Goal: Task Accomplishment & Management: Manage account settings

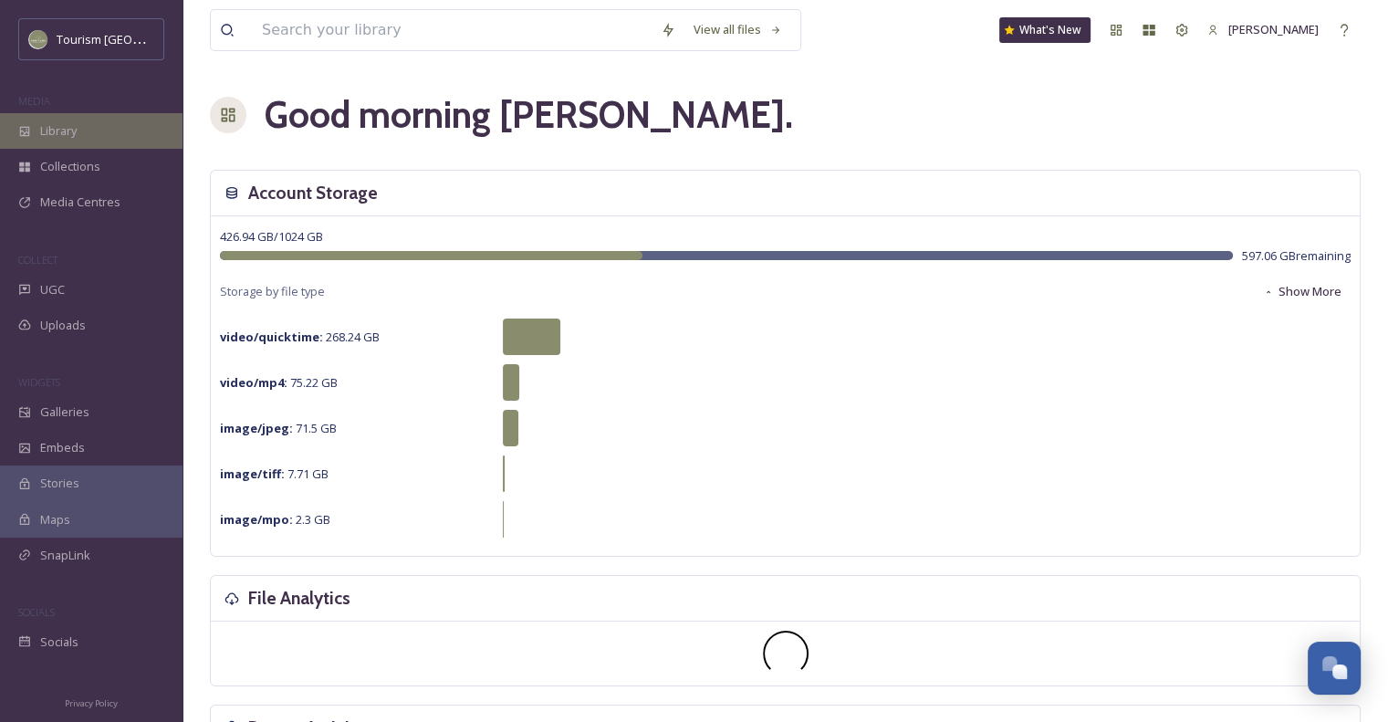
click at [131, 135] on div "Library" at bounding box center [91, 131] width 183 height 36
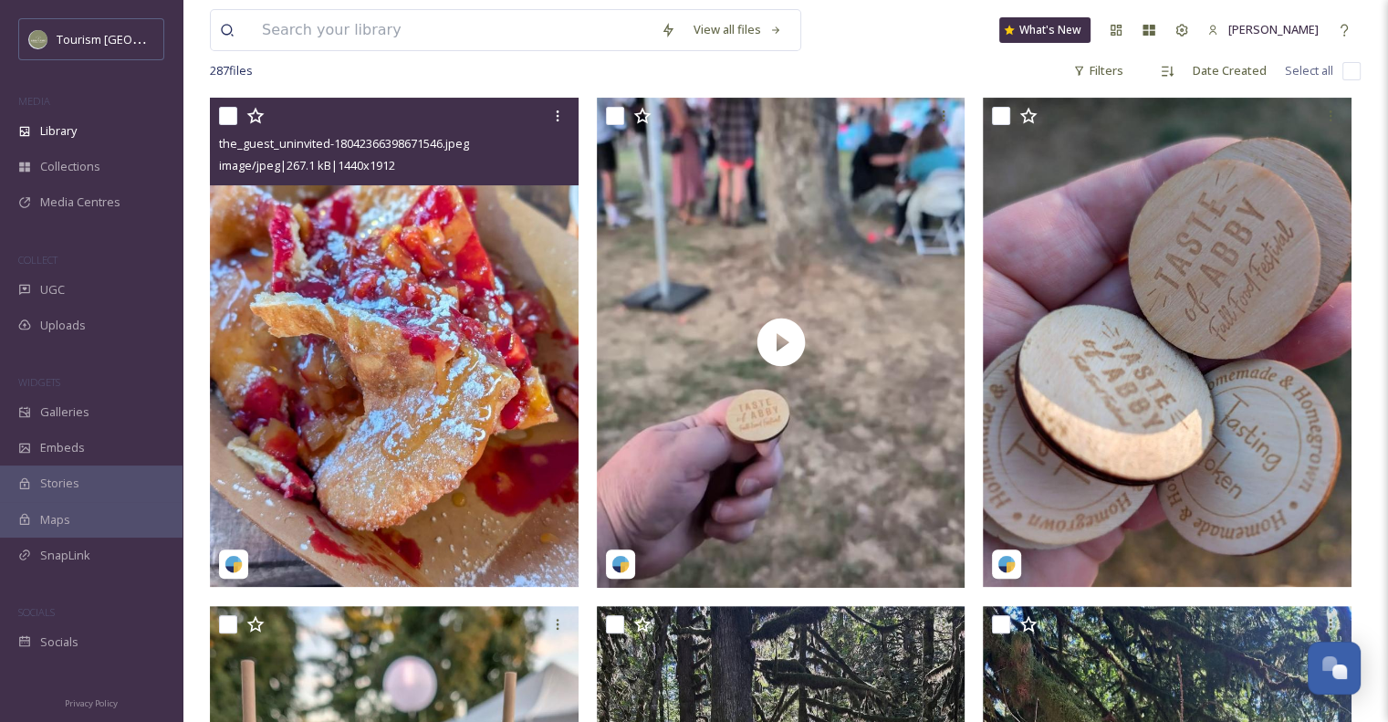
scroll to position [274, 0]
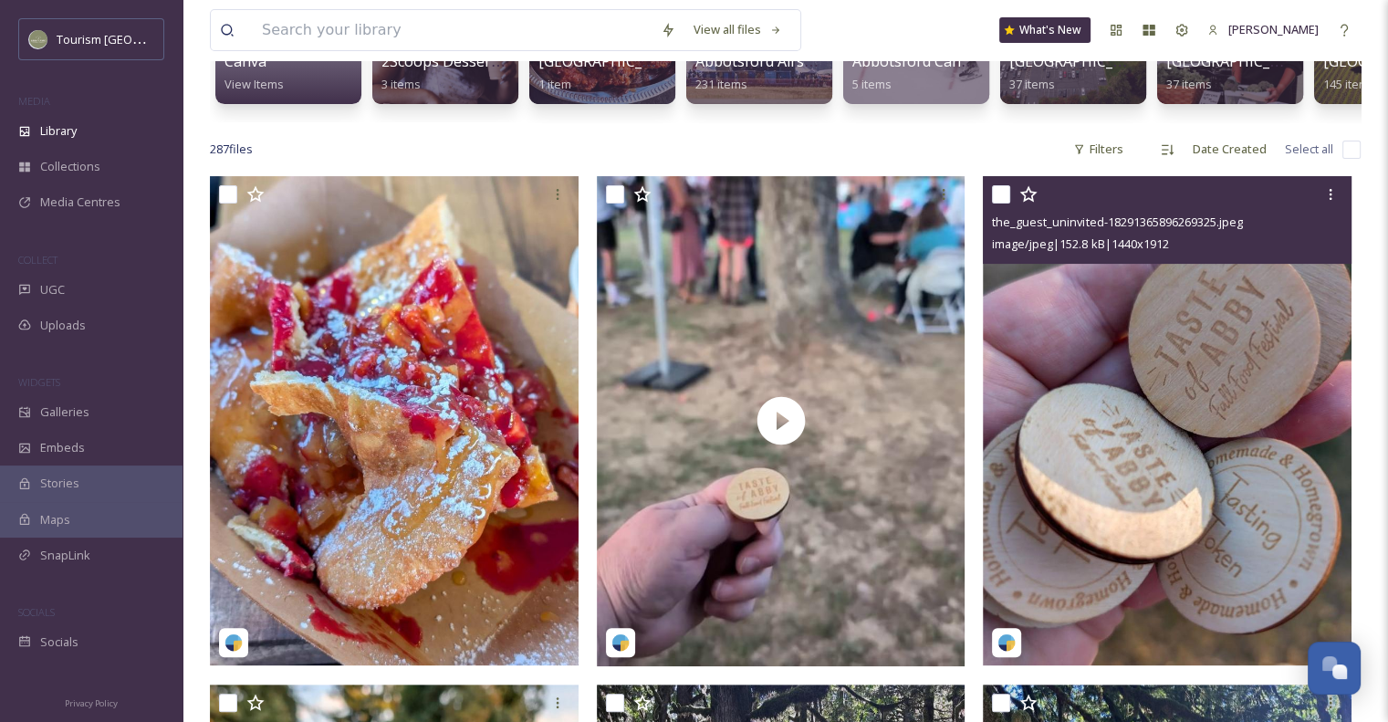
click at [1000, 204] on input "checkbox" at bounding box center [1001, 194] width 18 height 18
checkbox input "true"
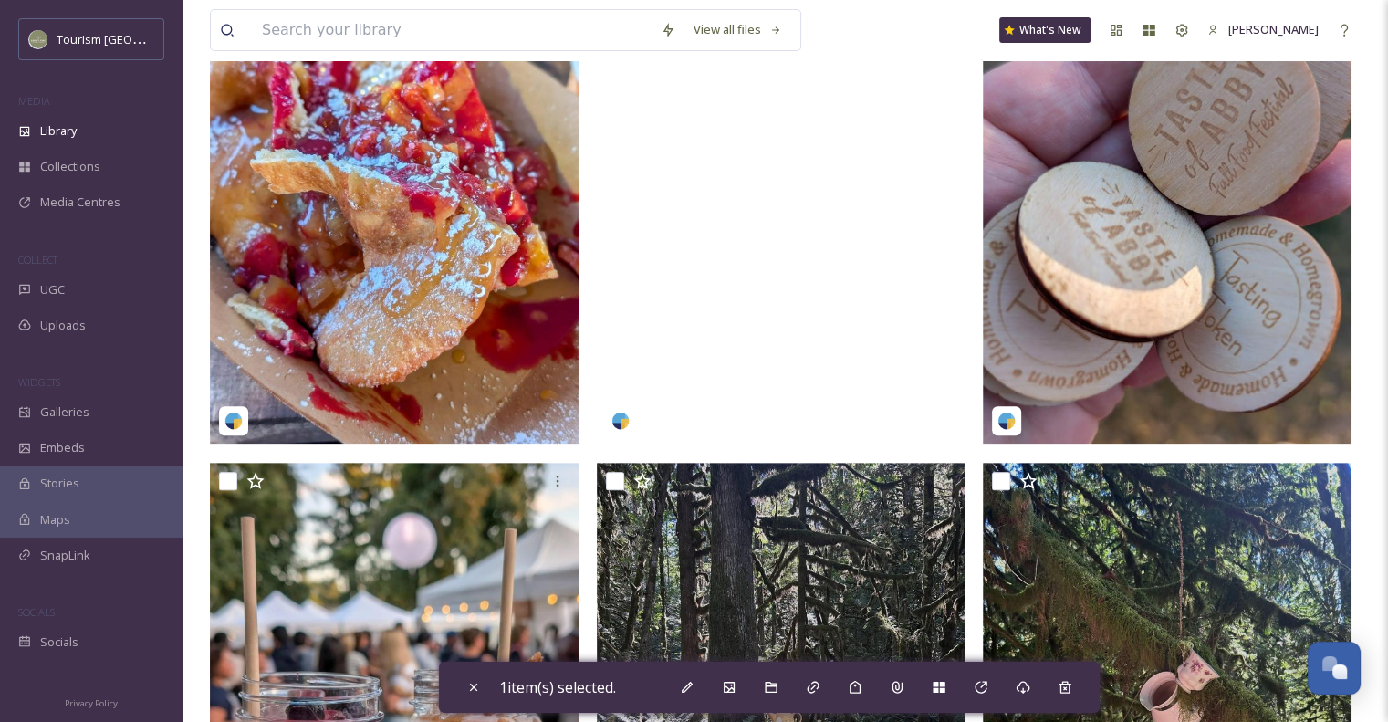
scroll to position [730, 0]
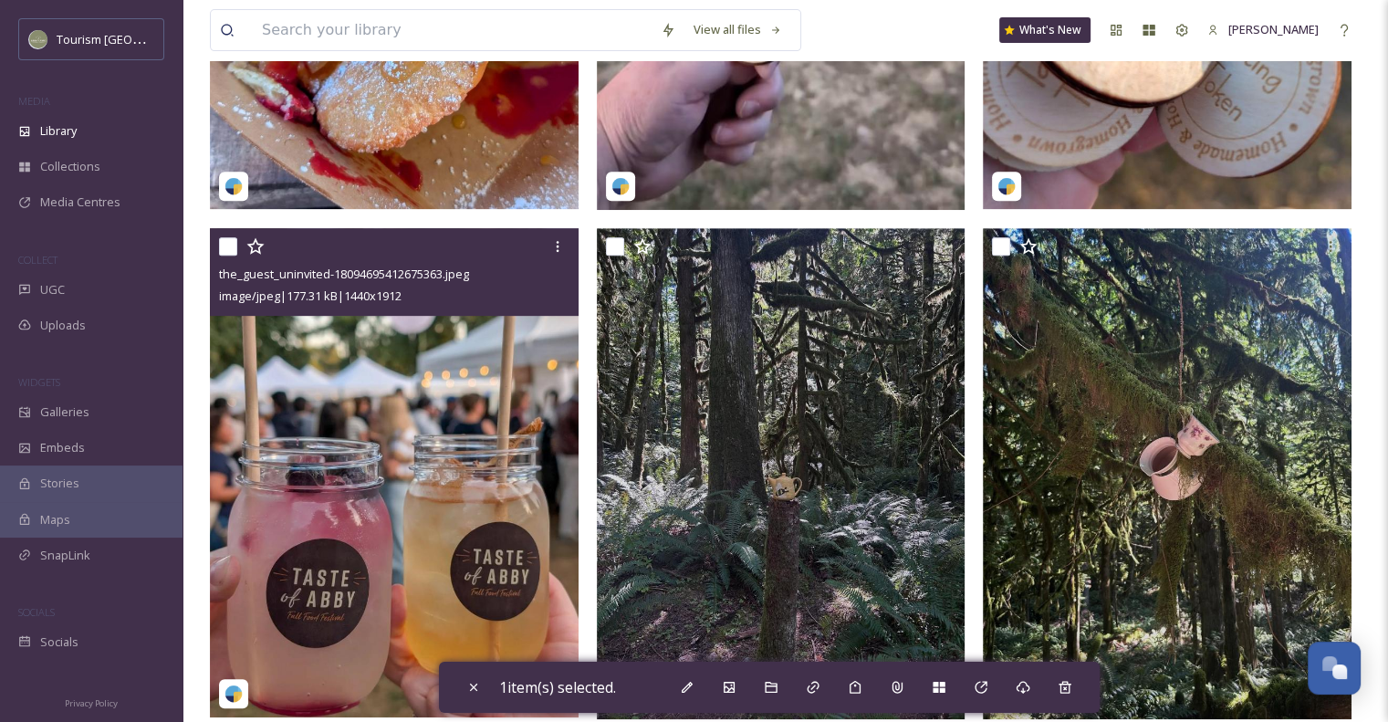
click at [227, 256] on input "checkbox" at bounding box center [228, 246] width 18 height 18
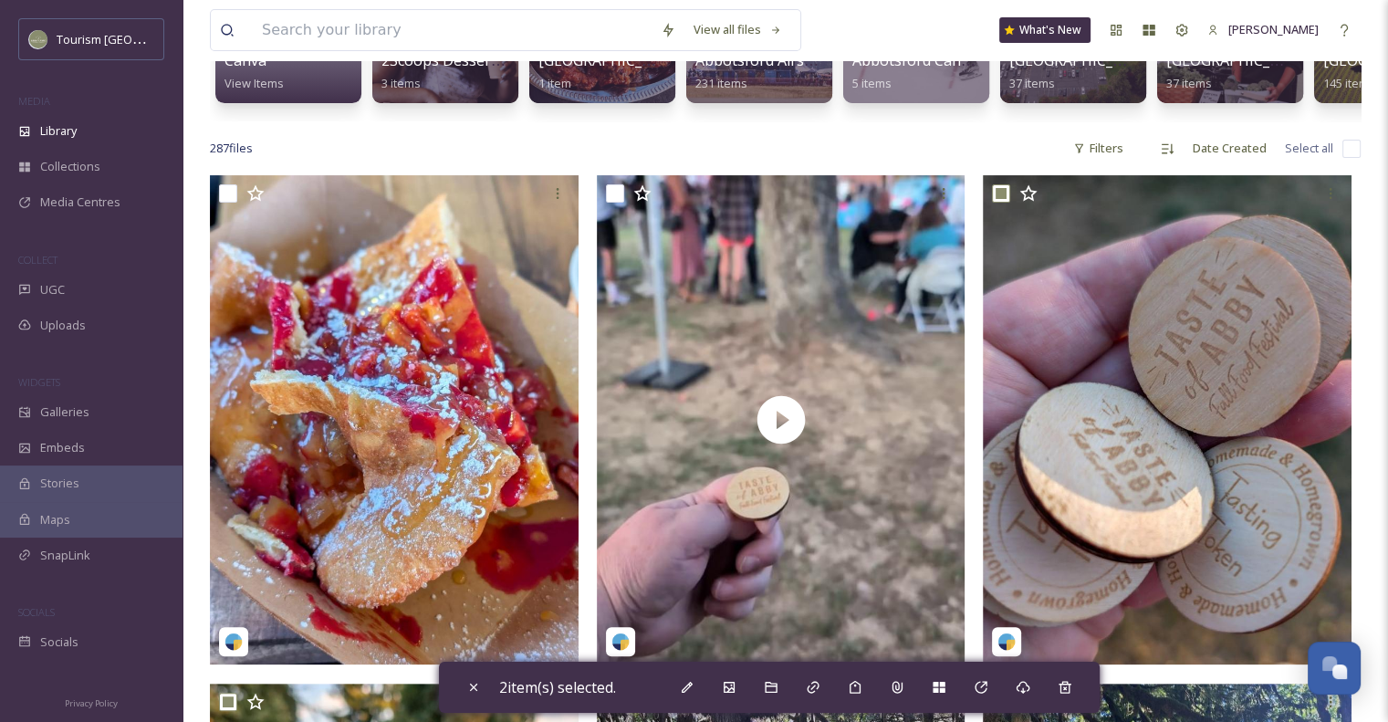
scroll to position [183, 0]
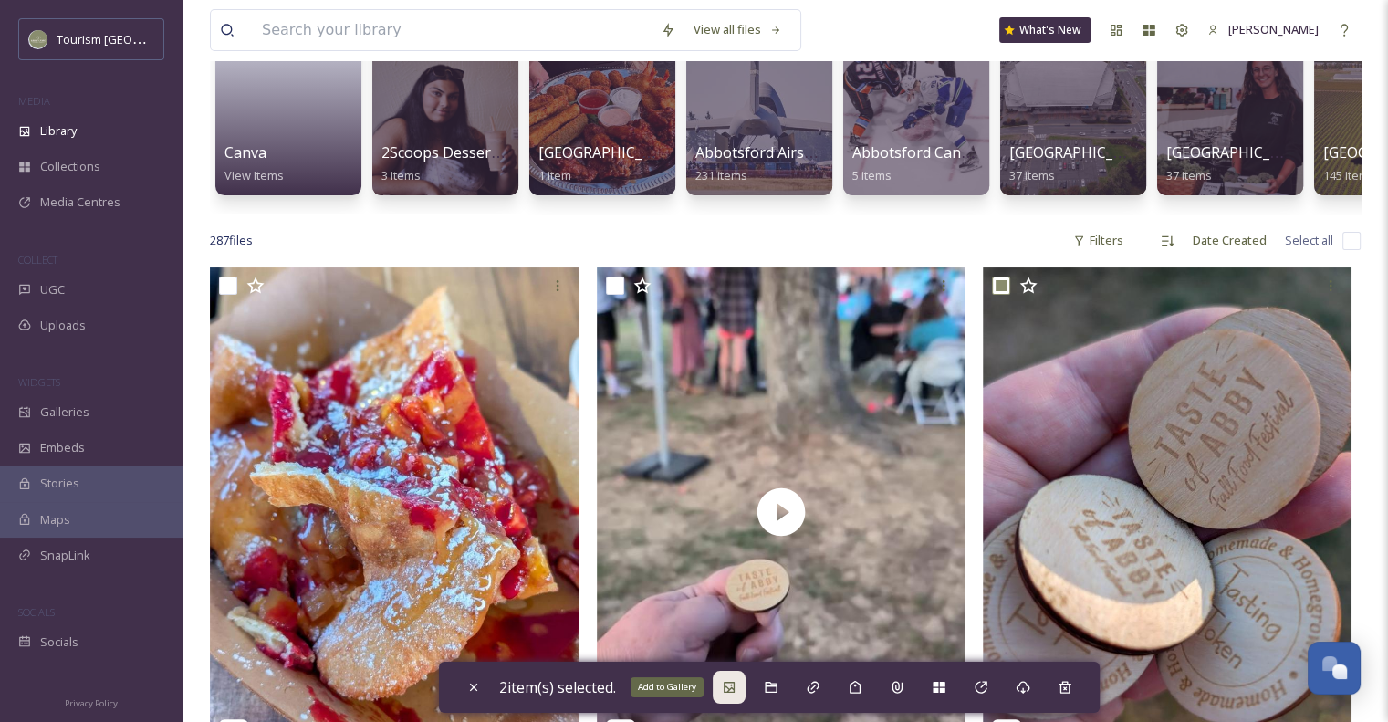
click at [727, 703] on div "Add to Gallery" at bounding box center [729, 687] width 33 height 33
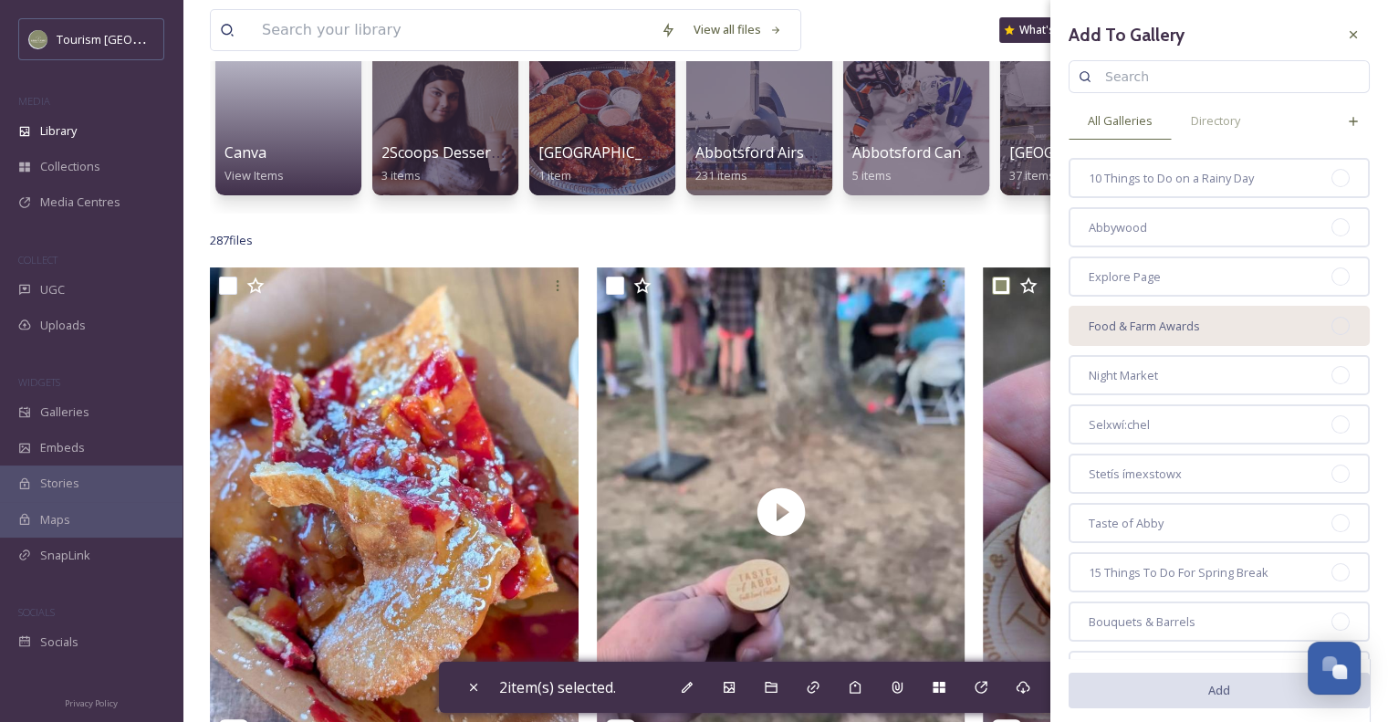
scroll to position [91, 0]
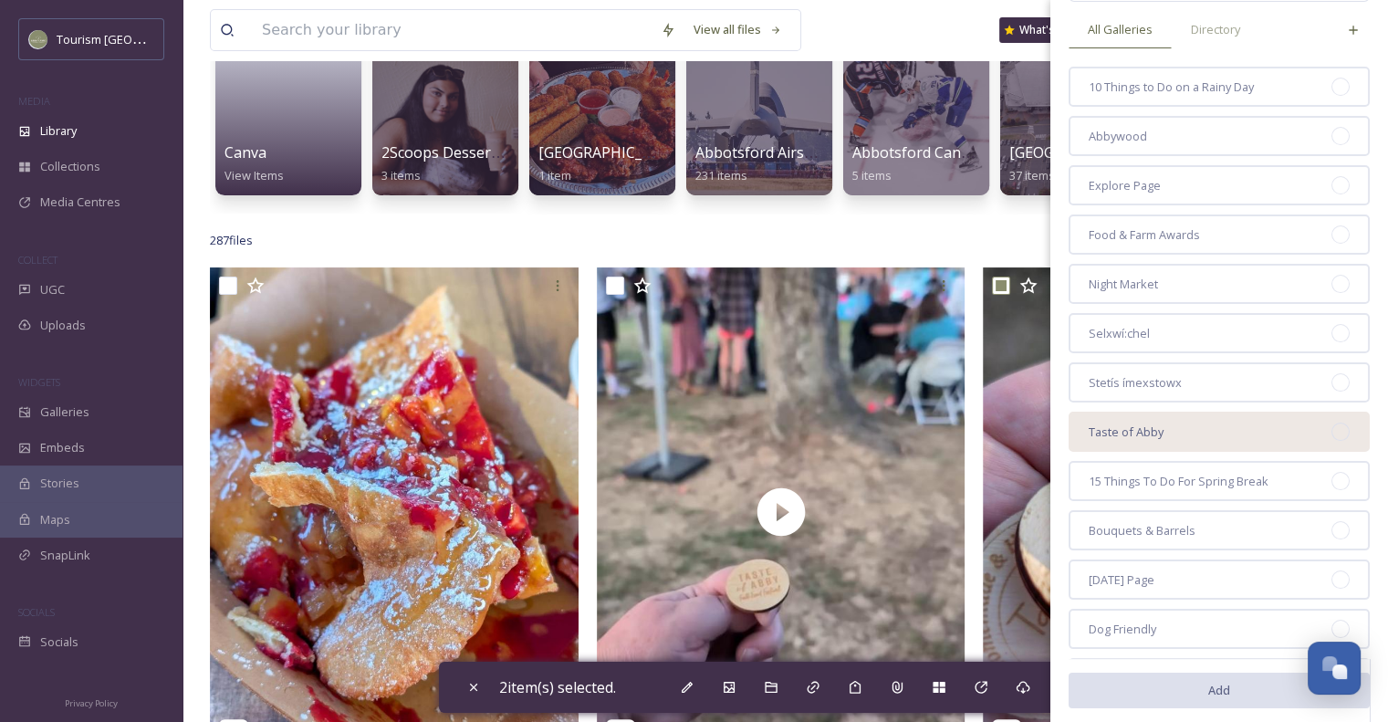
click at [1332, 430] on div at bounding box center [1341, 432] width 18 height 18
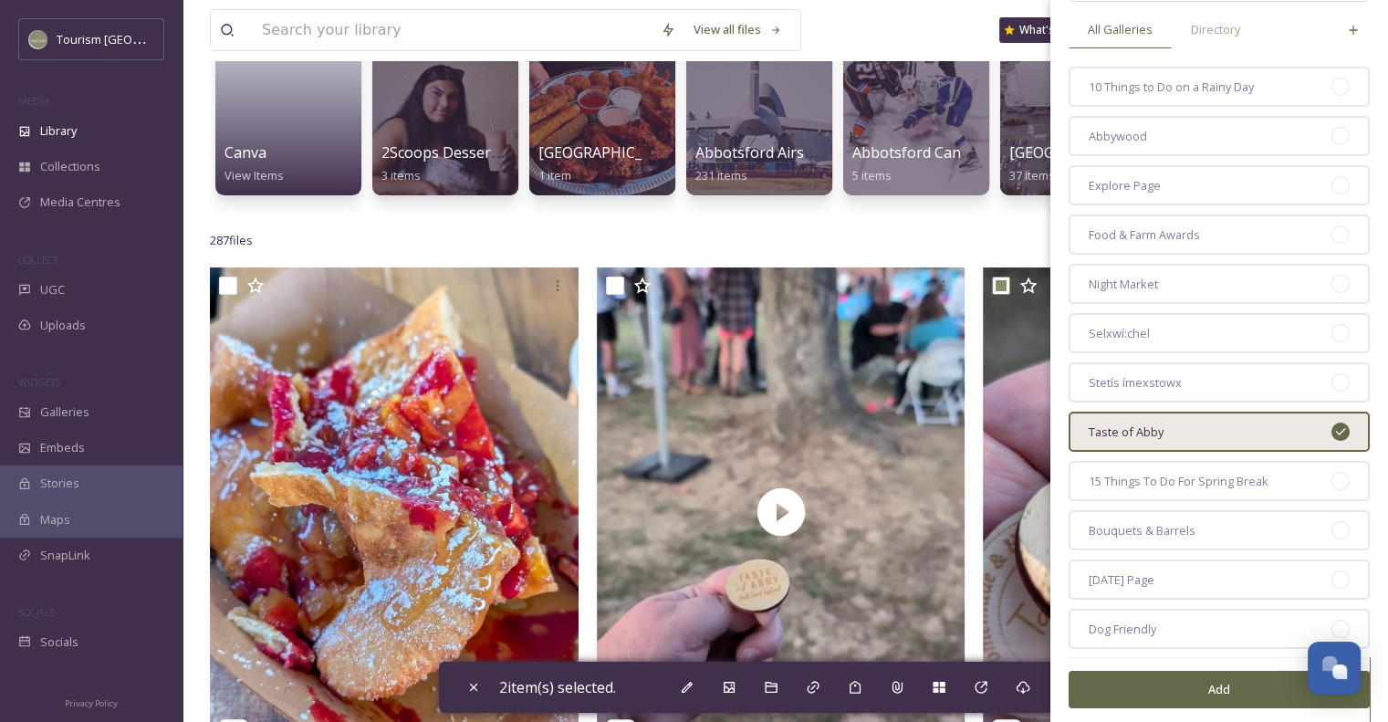
click at [1151, 693] on button "Add" at bounding box center [1219, 689] width 301 height 37
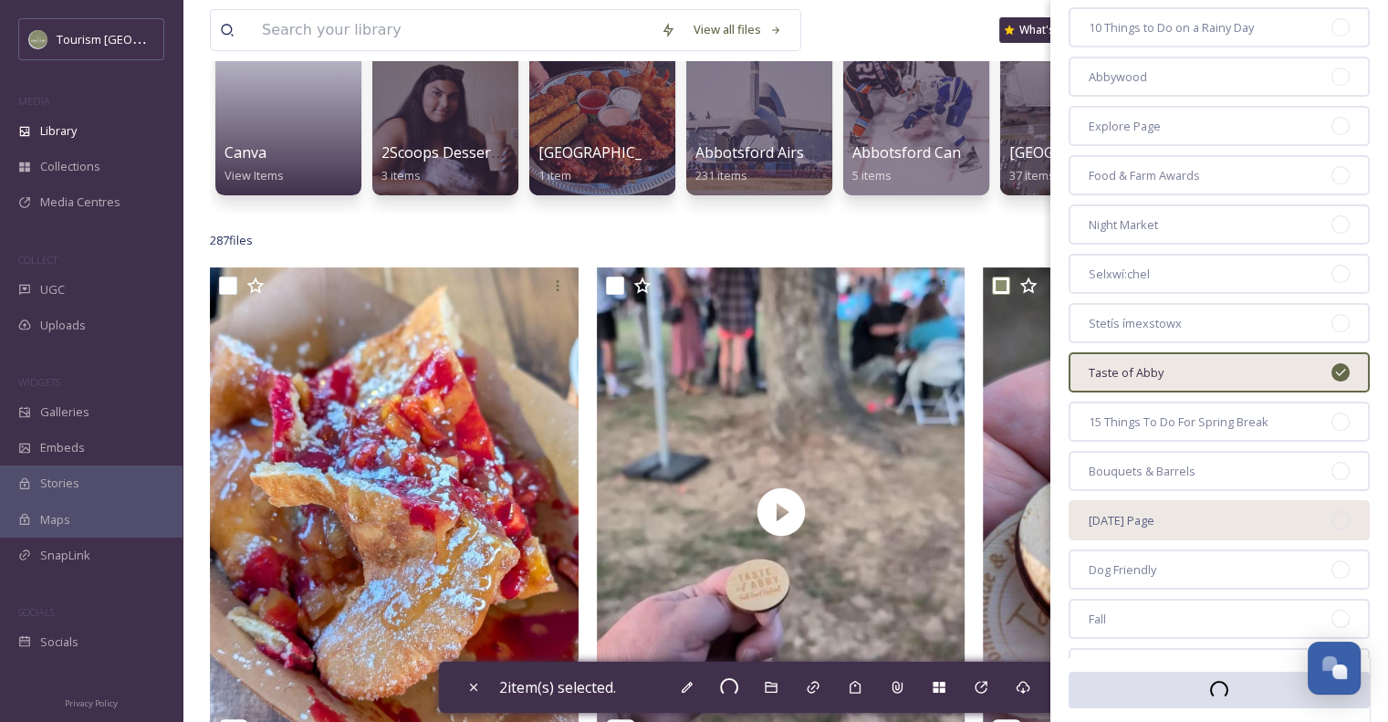
scroll to position [365, 0]
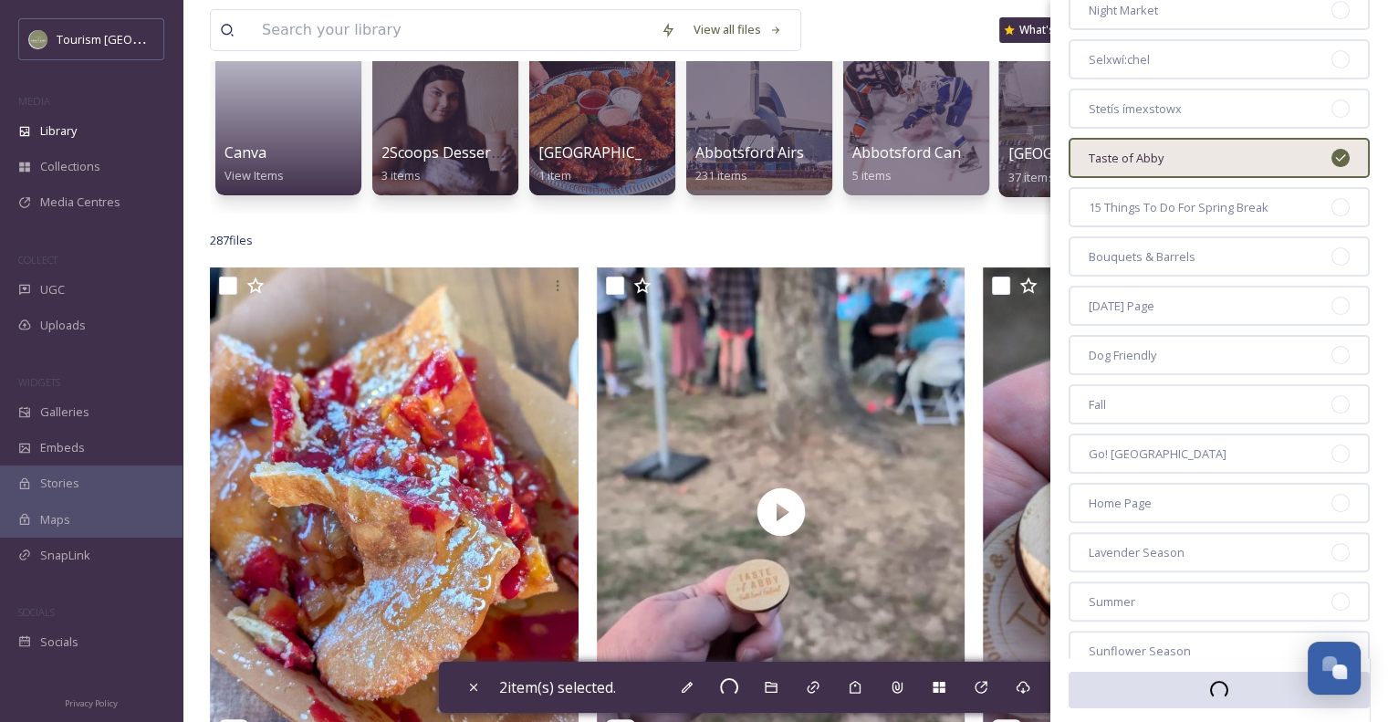
checkbox input "false"
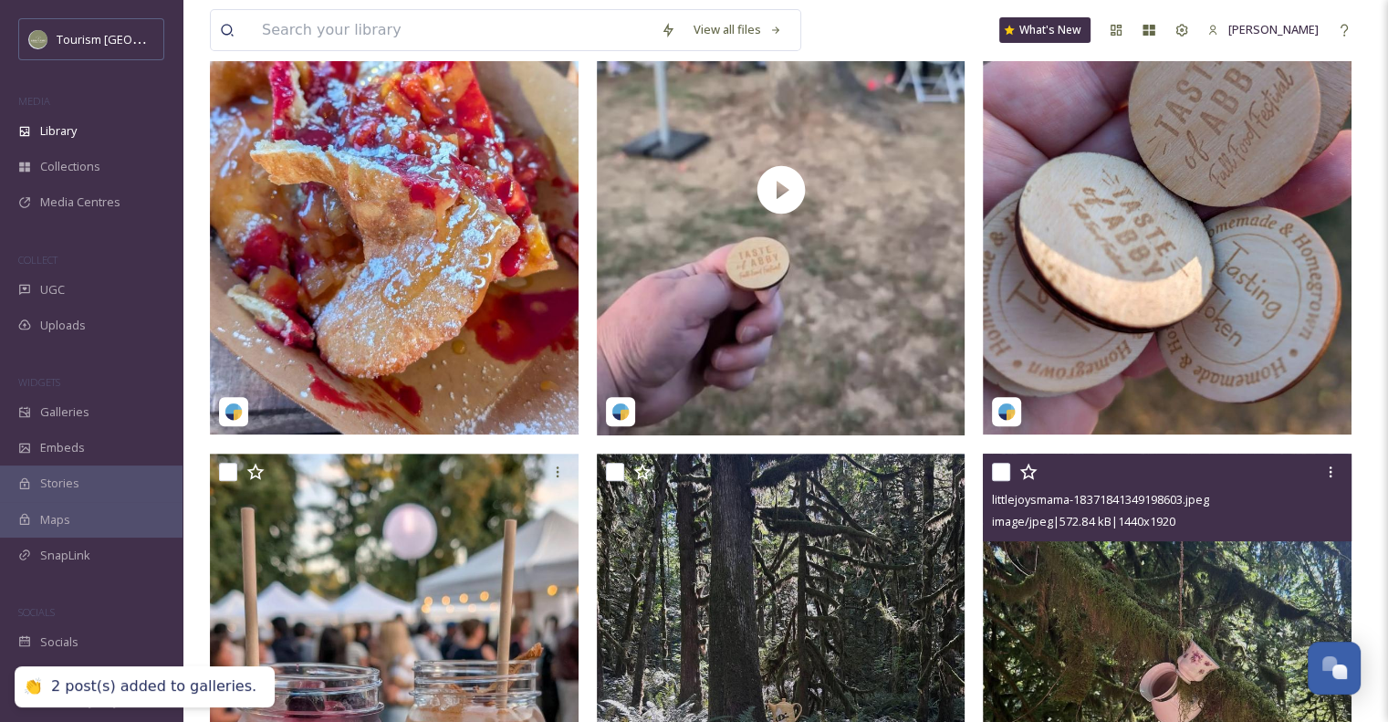
scroll to position [639, 0]
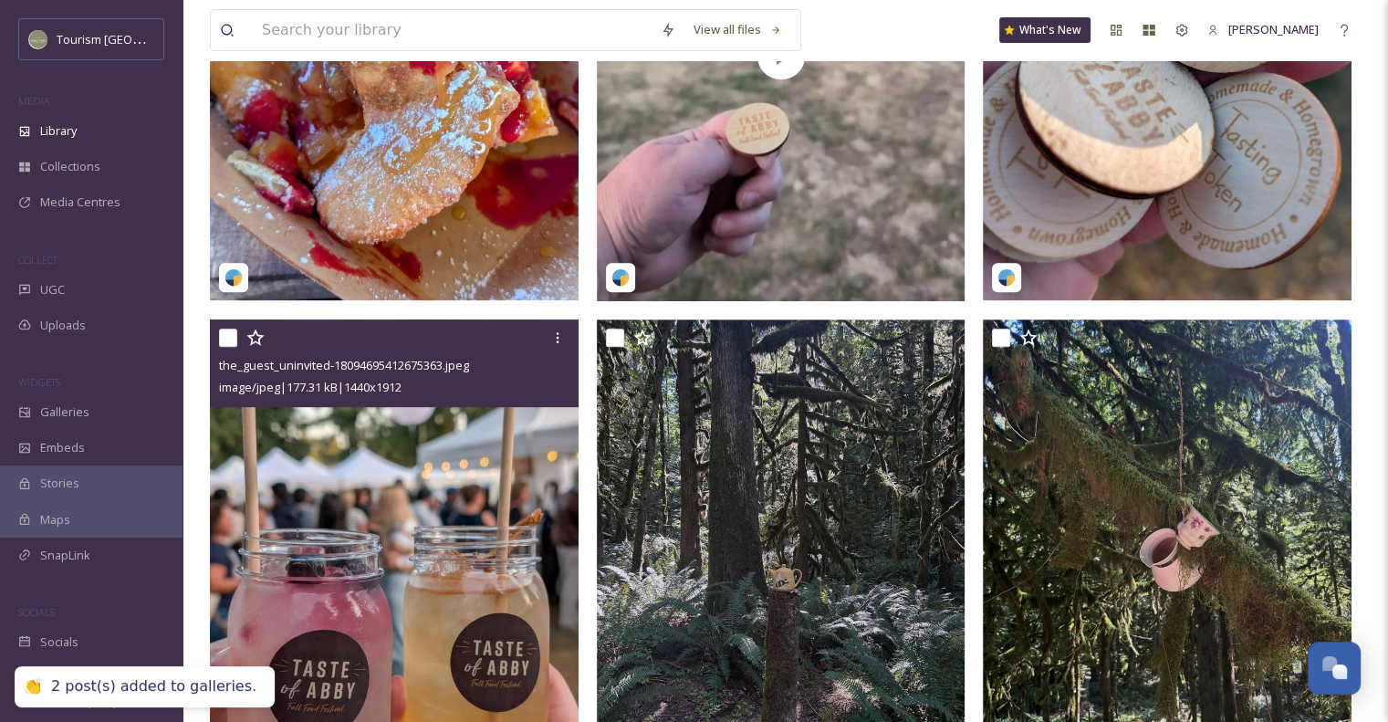
click at [230, 347] on input "checkbox" at bounding box center [228, 338] width 18 height 18
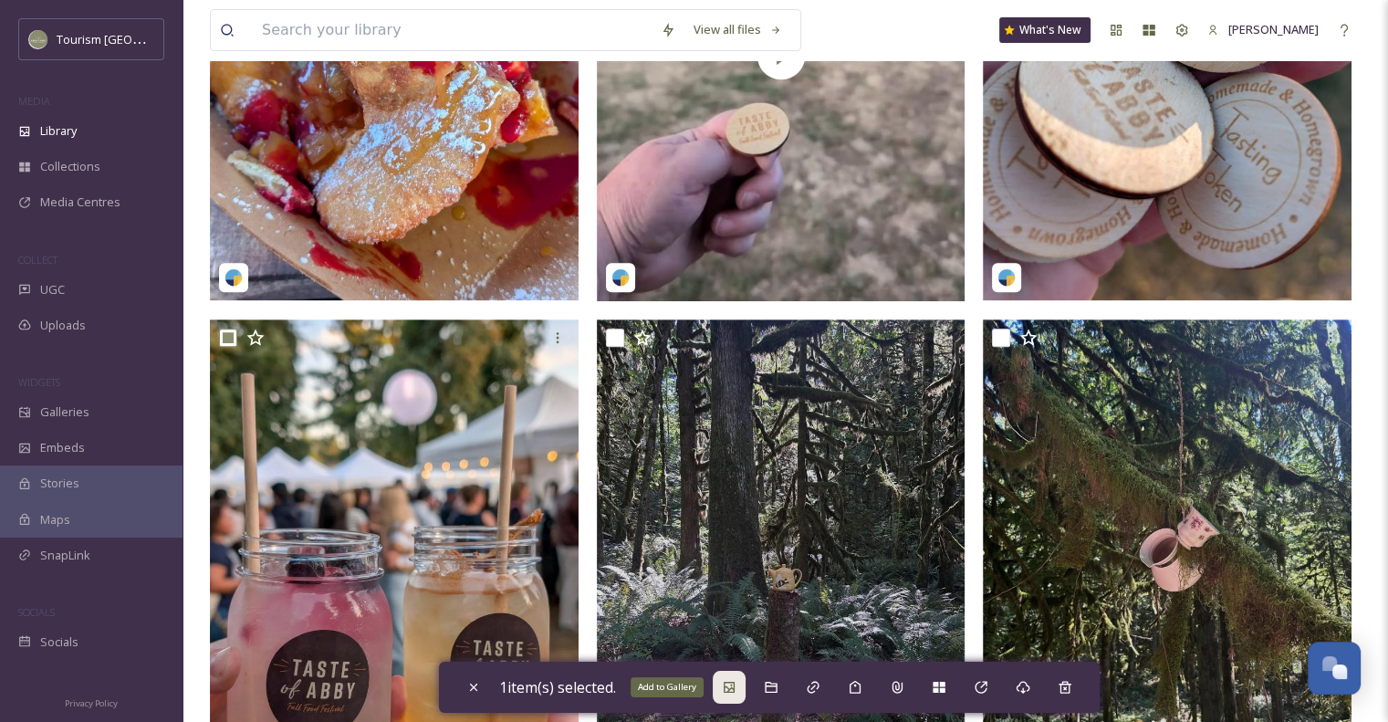
click at [731, 696] on div "Add to Gallery" at bounding box center [729, 687] width 33 height 33
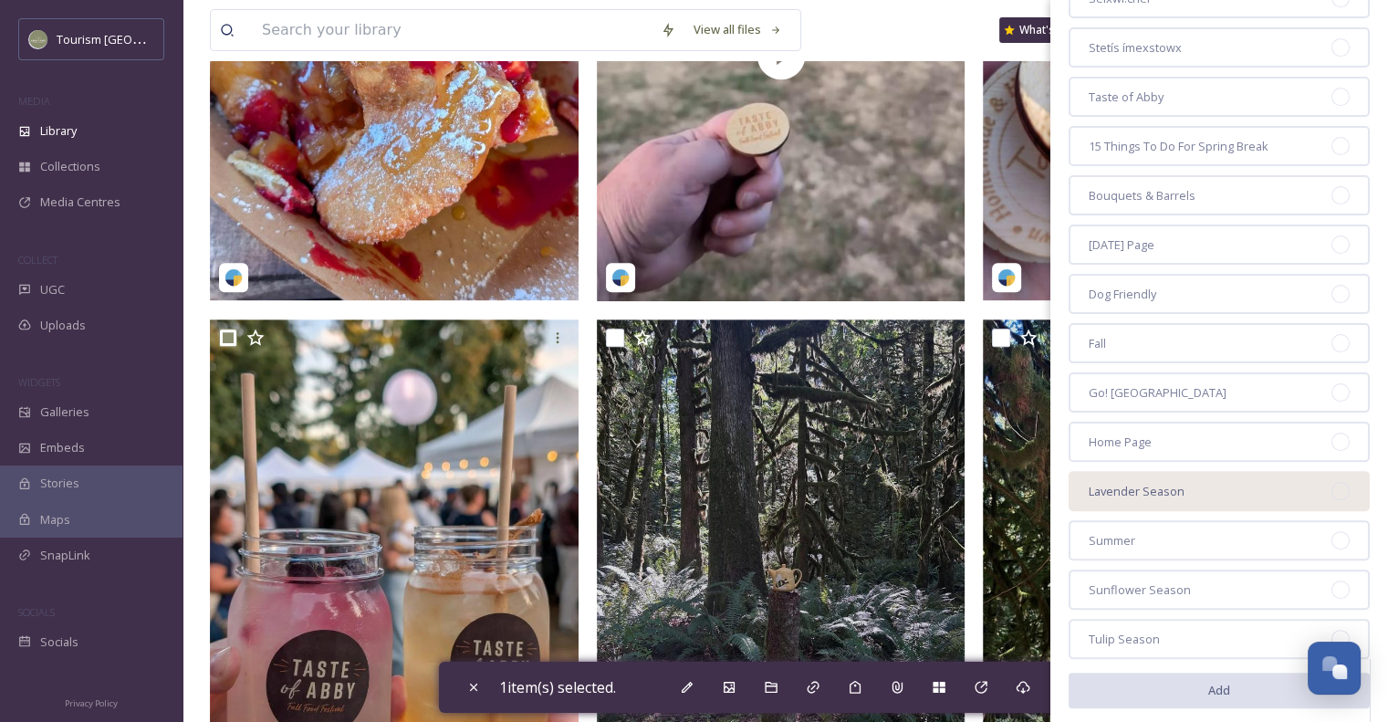
scroll to position [488, 0]
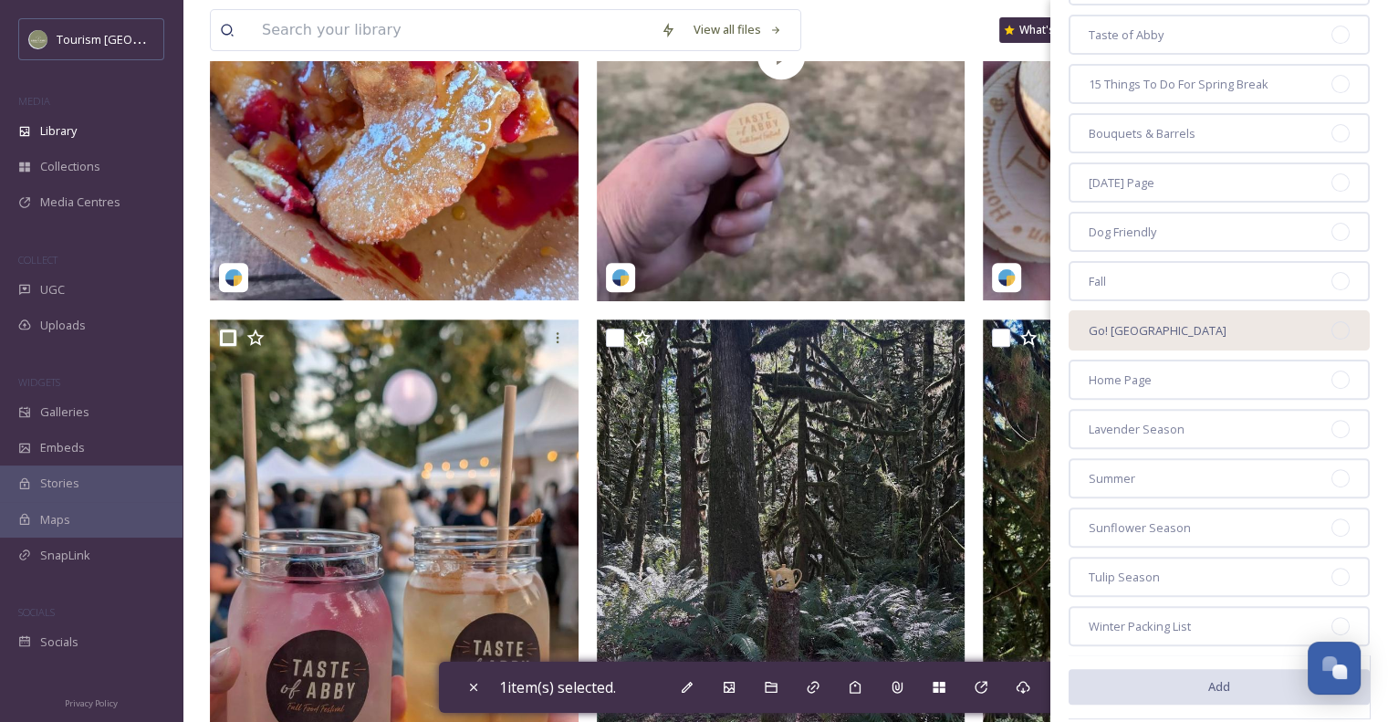
click at [1321, 329] on div "Go! [GEOGRAPHIC_DATA]" at bounding box center [1219, 330] width 301 height 40
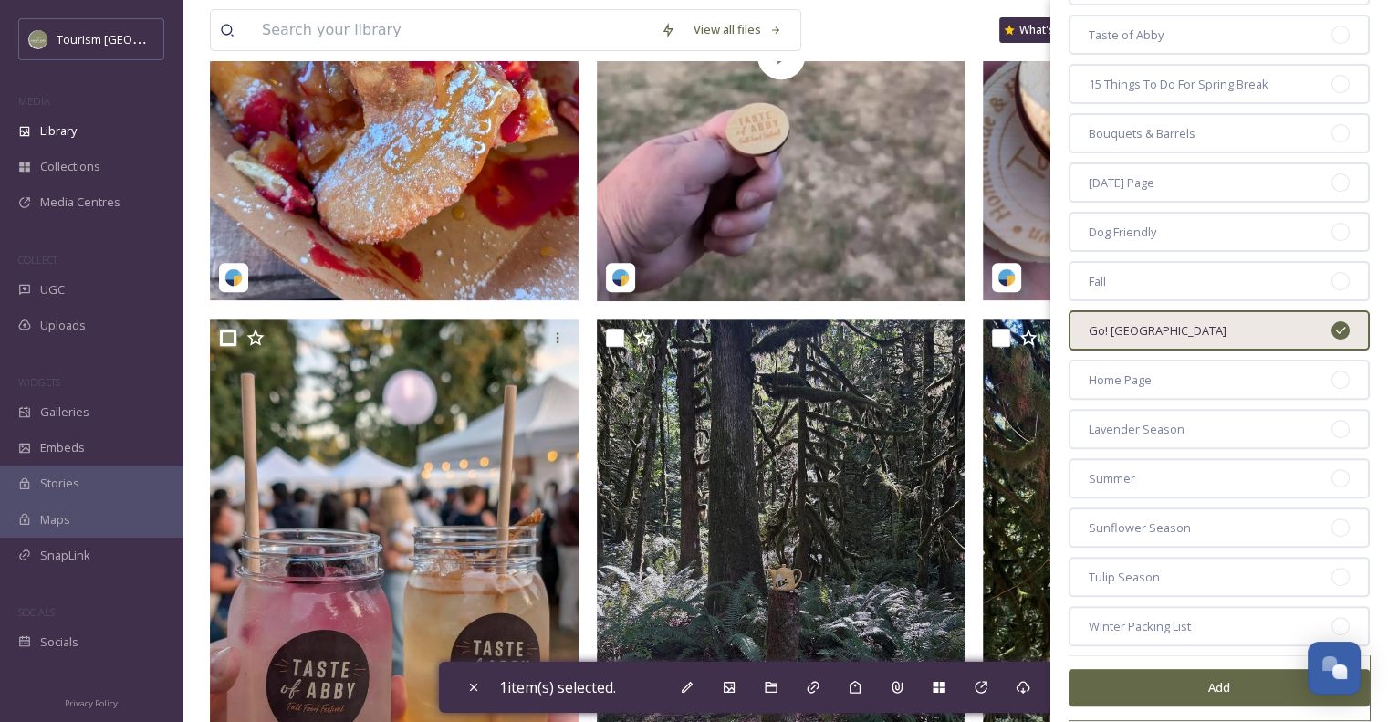
click at [1143, 683] on button "Add" at bounding box center [1219, 687] width 301 height 37
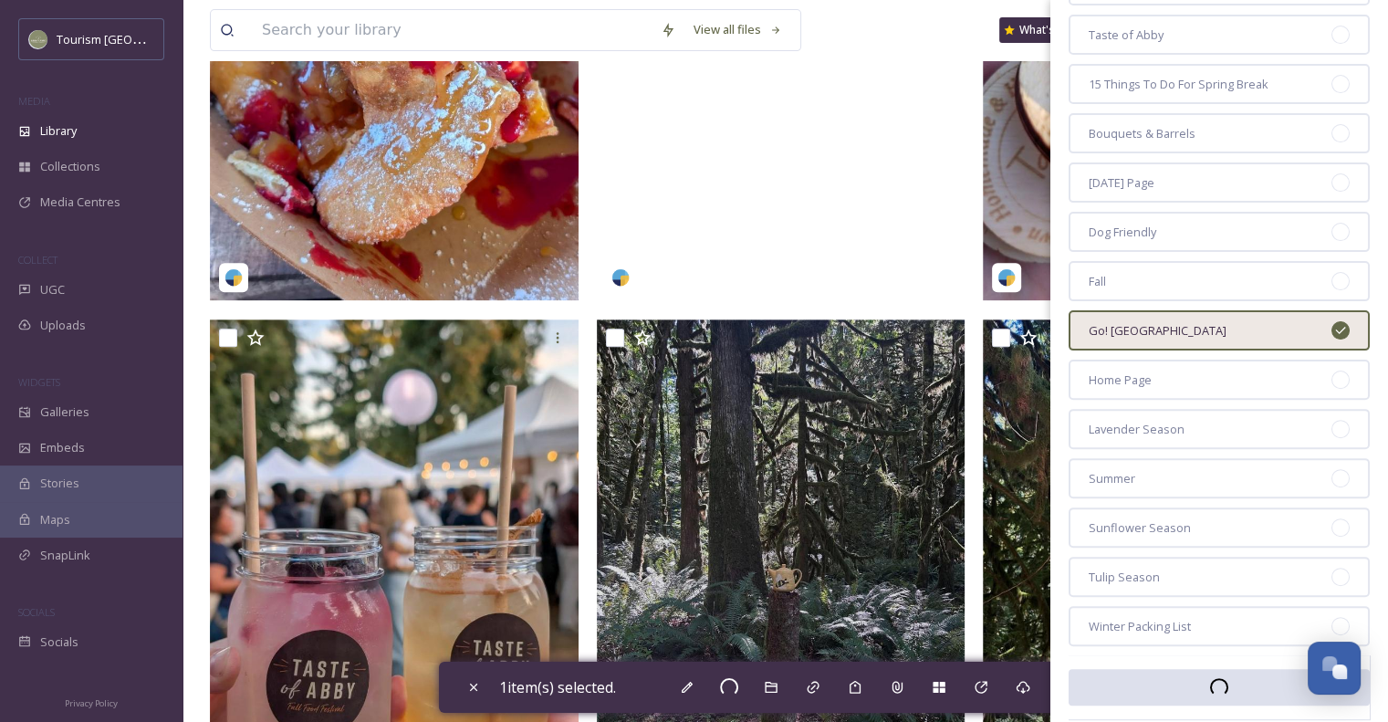
checkbox input "false"
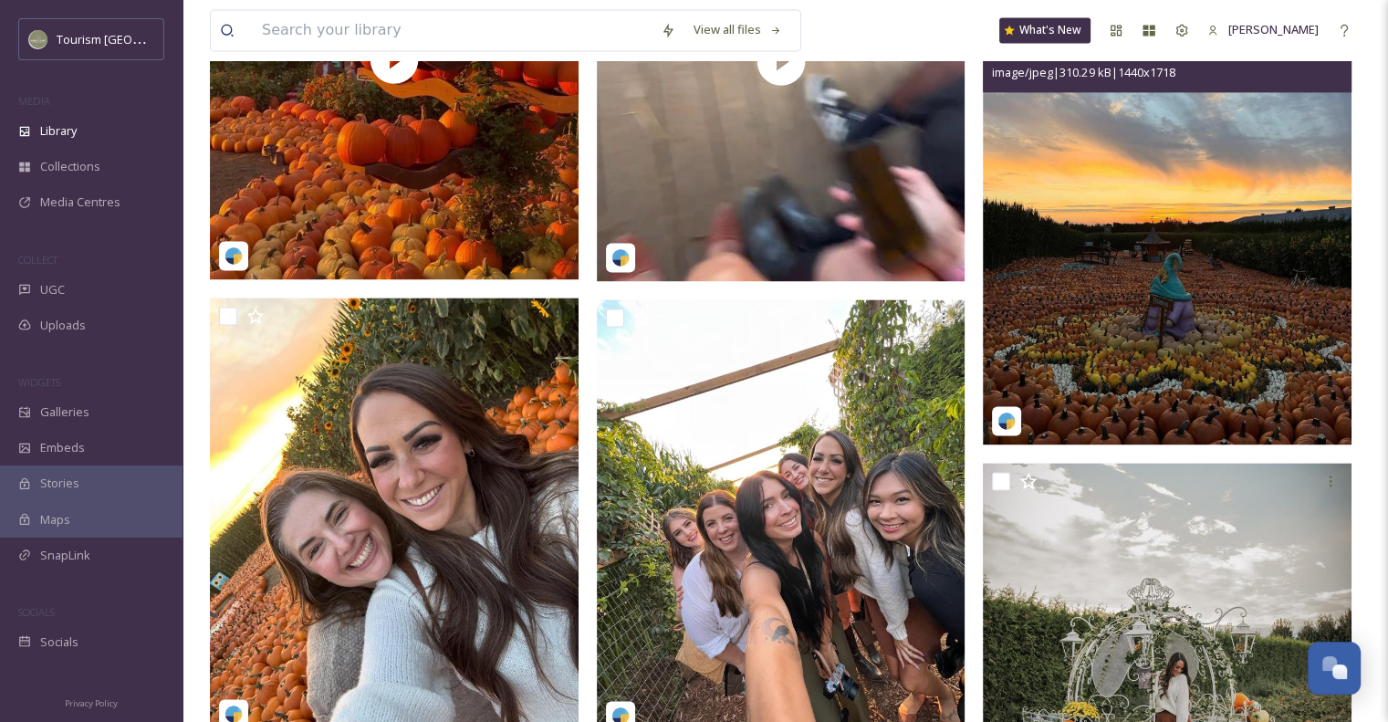
scroll to position [2556, 0]
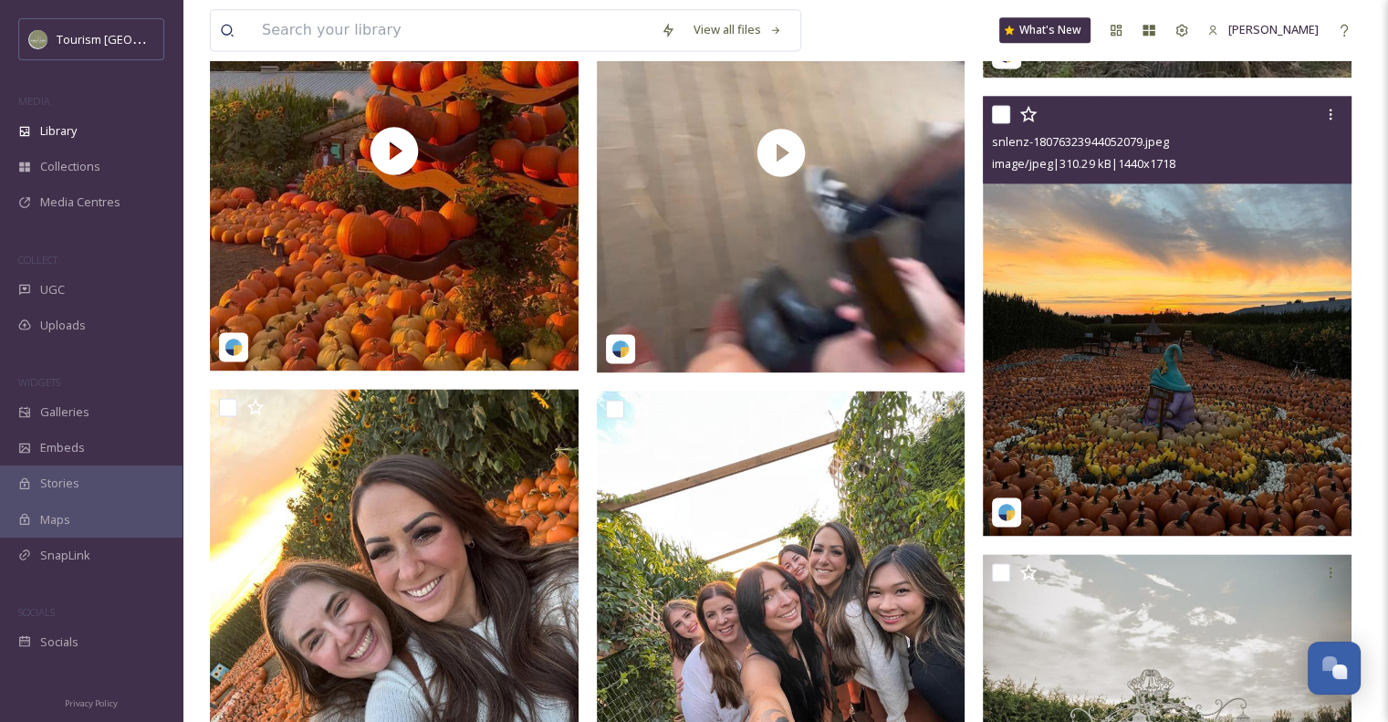
click at [996, 122] on input "checkbox" at bounding box center [1001, 114] width 18 height 18
checkbox input "true"
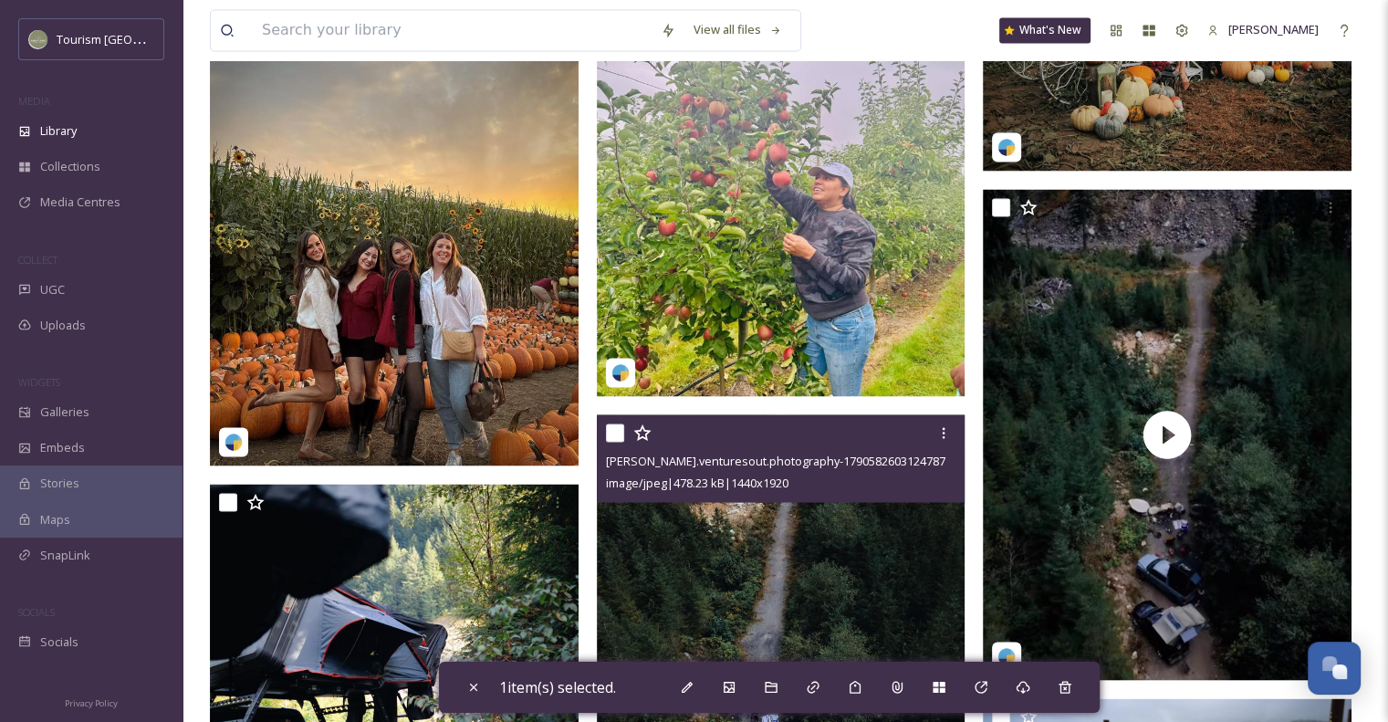
scroll to position [3103, 0]
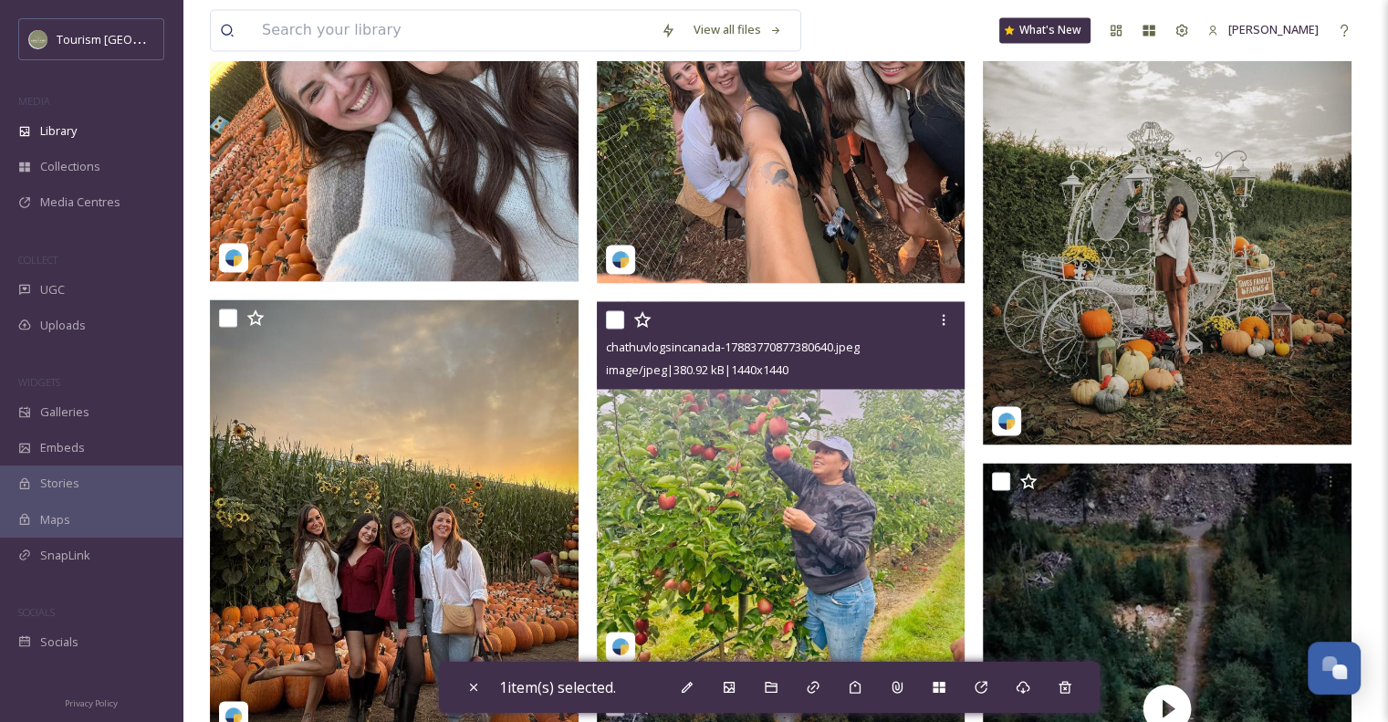
click at [623, 336] on div at bounding box center [783, 319] width 355 height 33
click at [617, 329] on input "checkbox" at bounding box center [615, 319] width 18 height 18
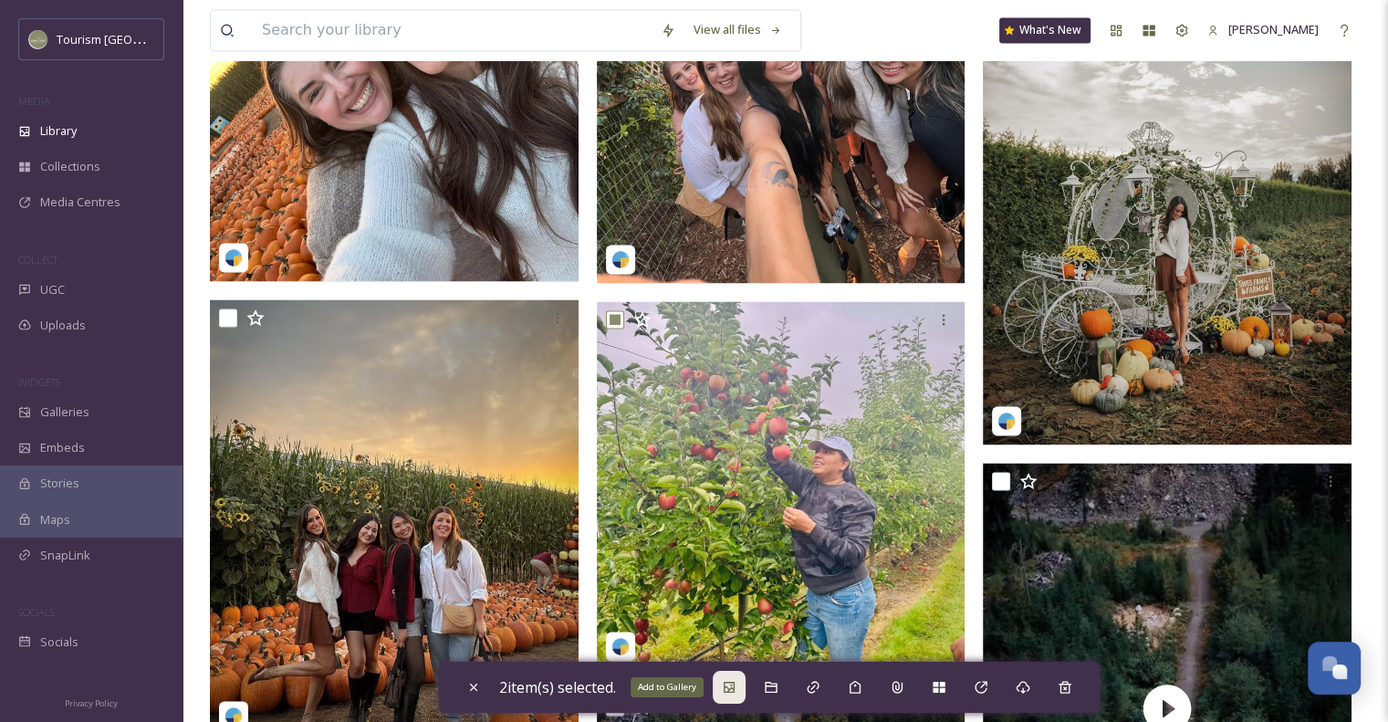
click at [743, 693] on div "Add to Gallery" at bounding box center [729, 687] width 33 height 33
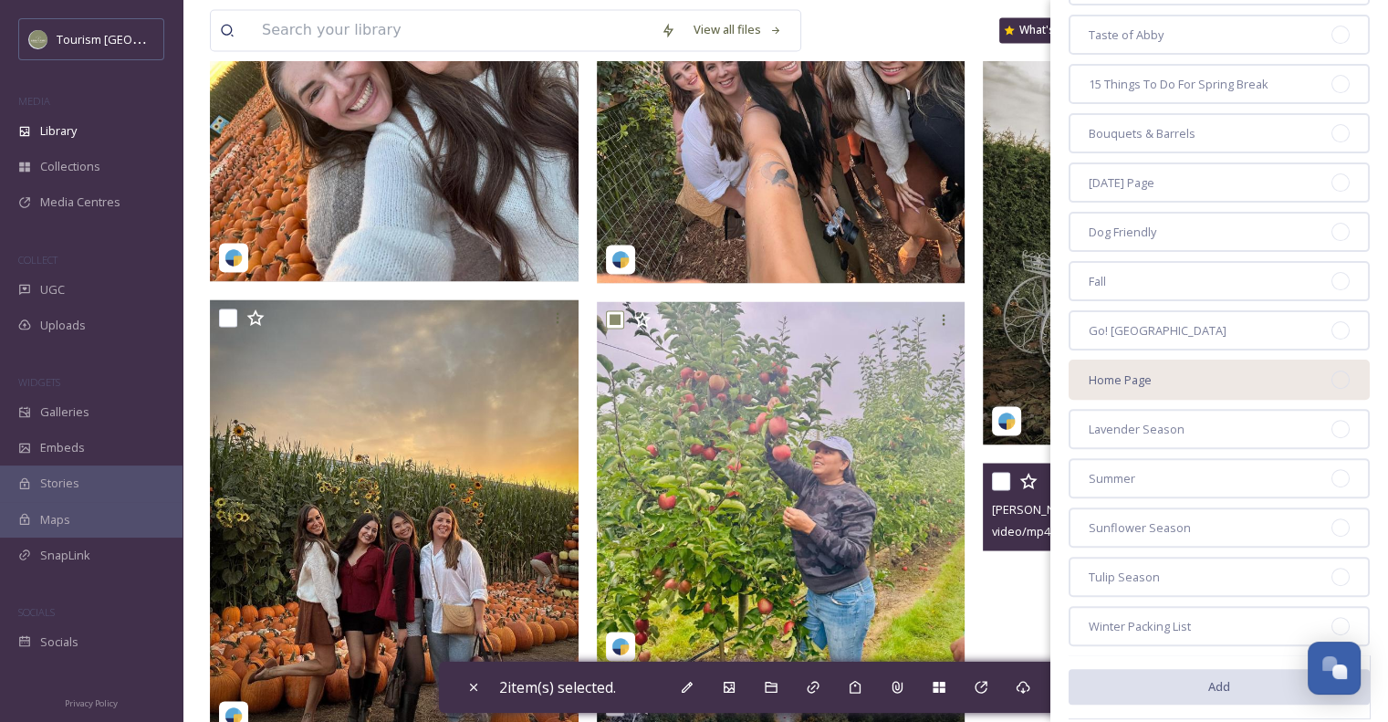
scroll to position [397, 0]
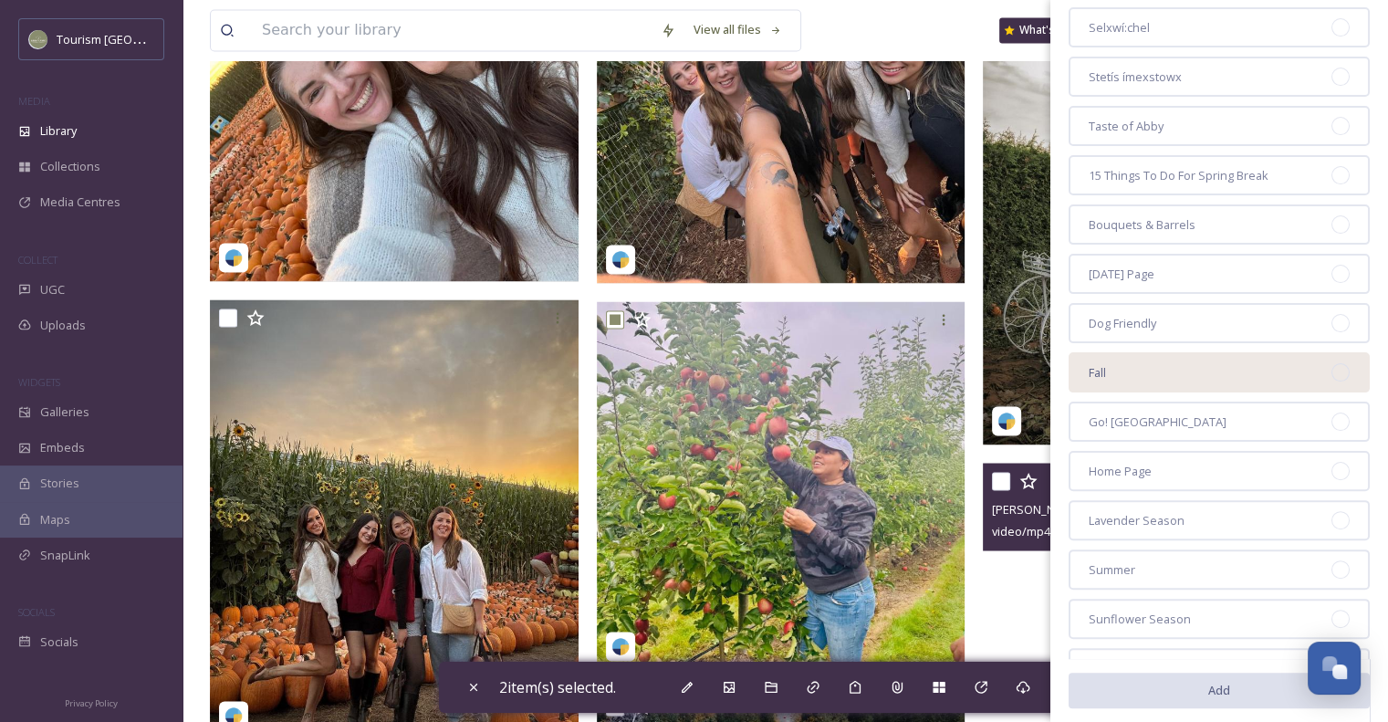
click at [1332, 363] on div at bounding box center [1341, 372] width 18 height 18
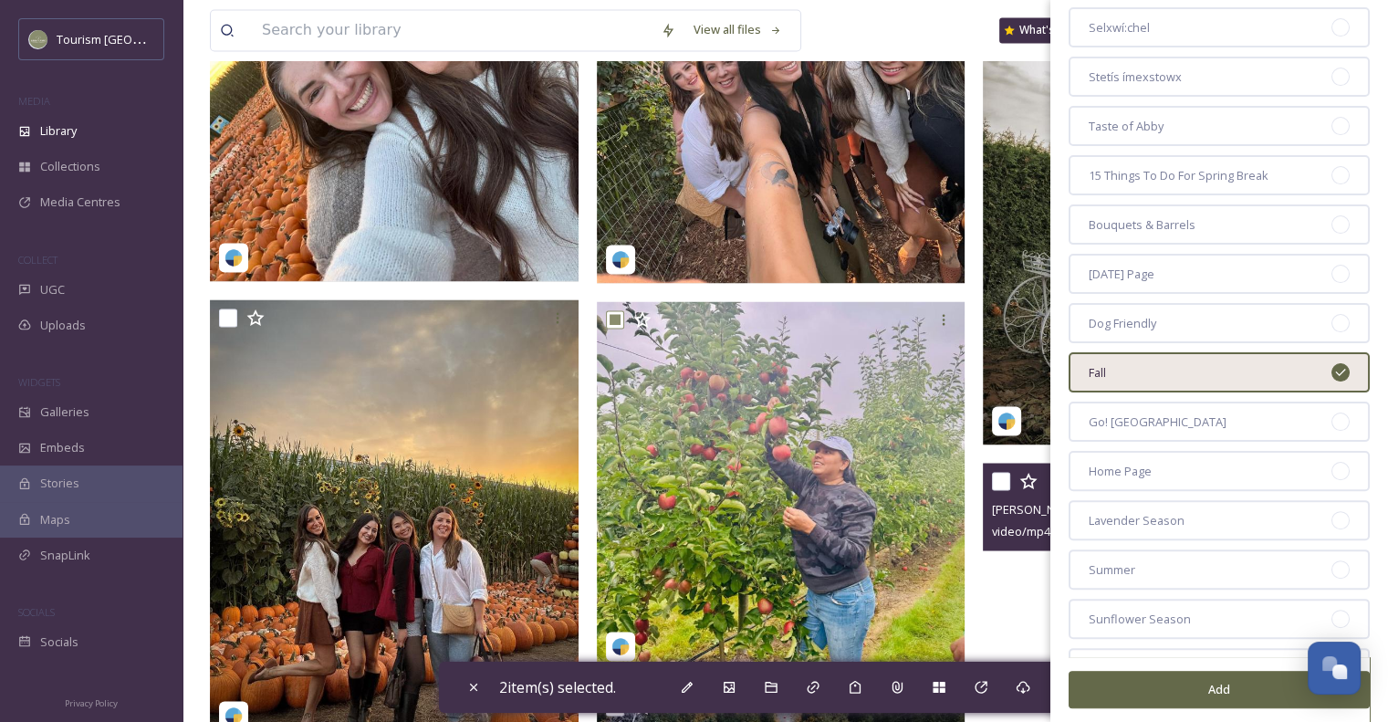
click at [1130, 686] on button "Add" at bounding box center [1219, 689] width 301 height 37
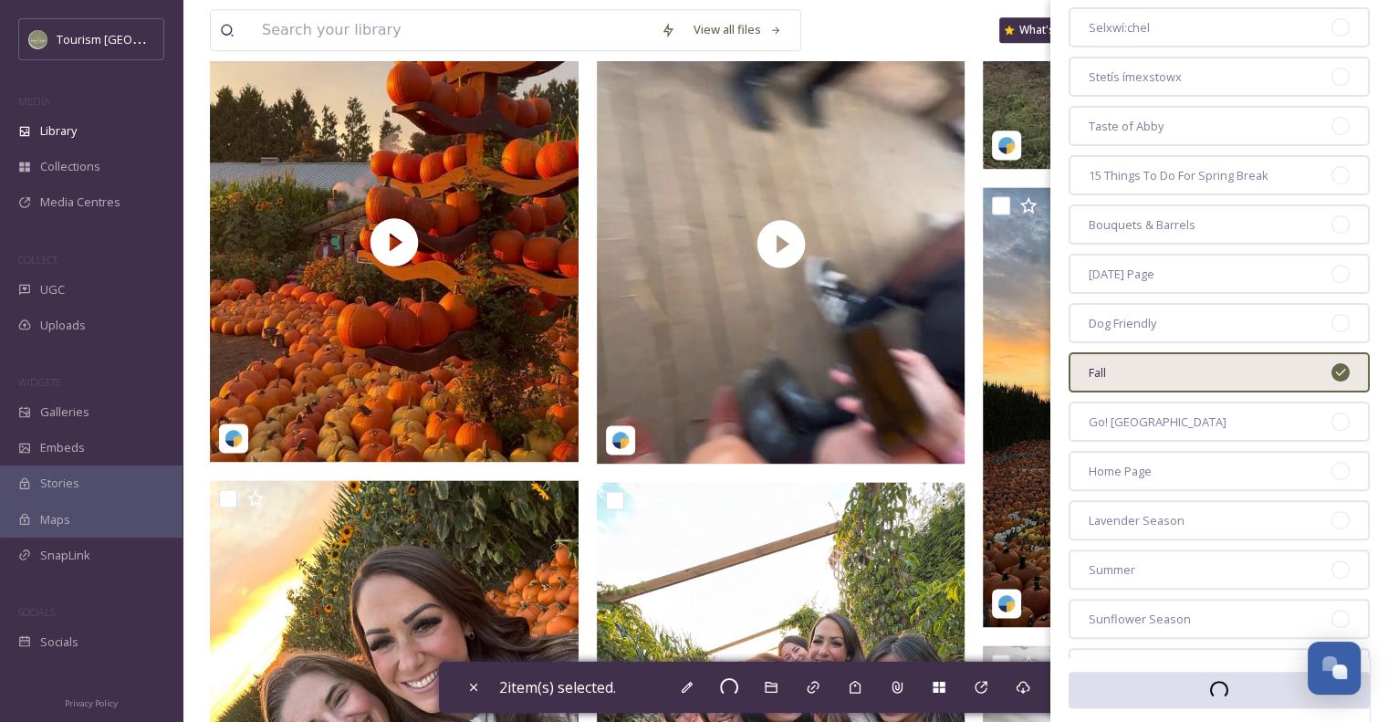
checkbox input "false"
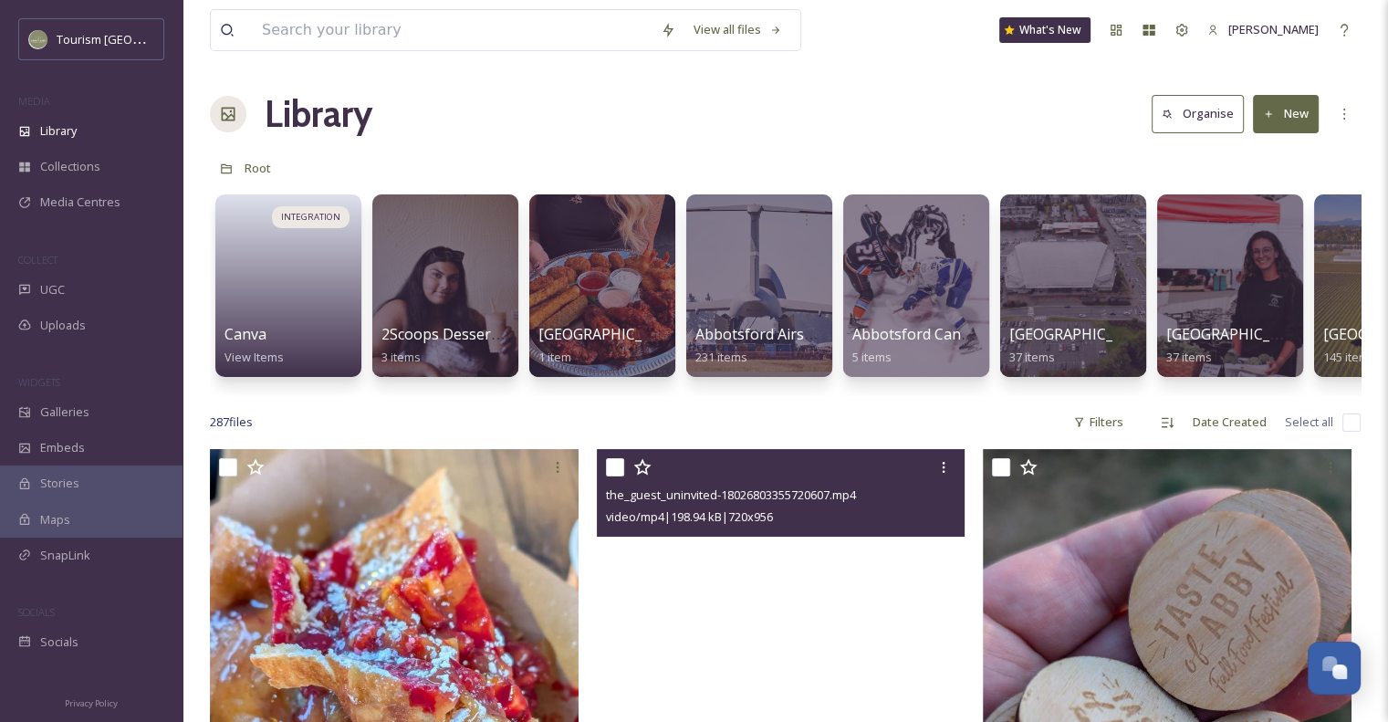
scroll to position [0, 0]
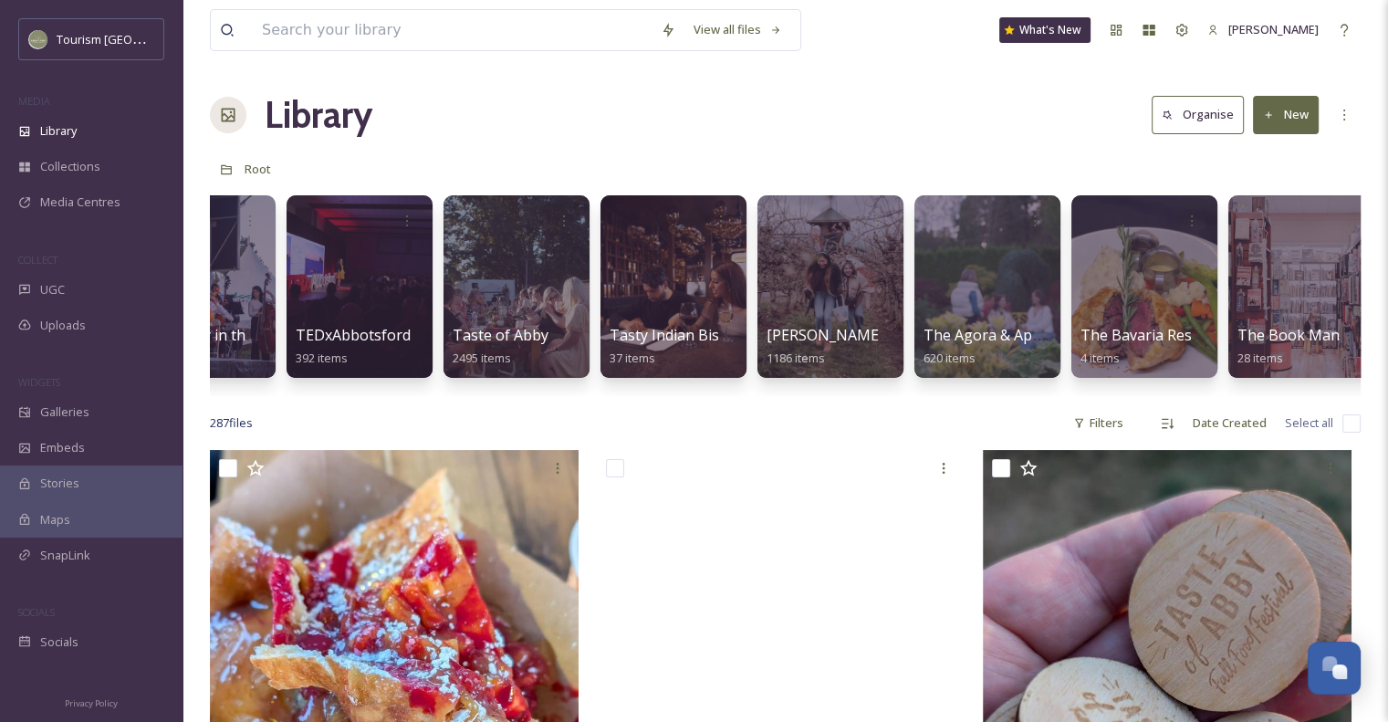
scroll to position [0, 34258]
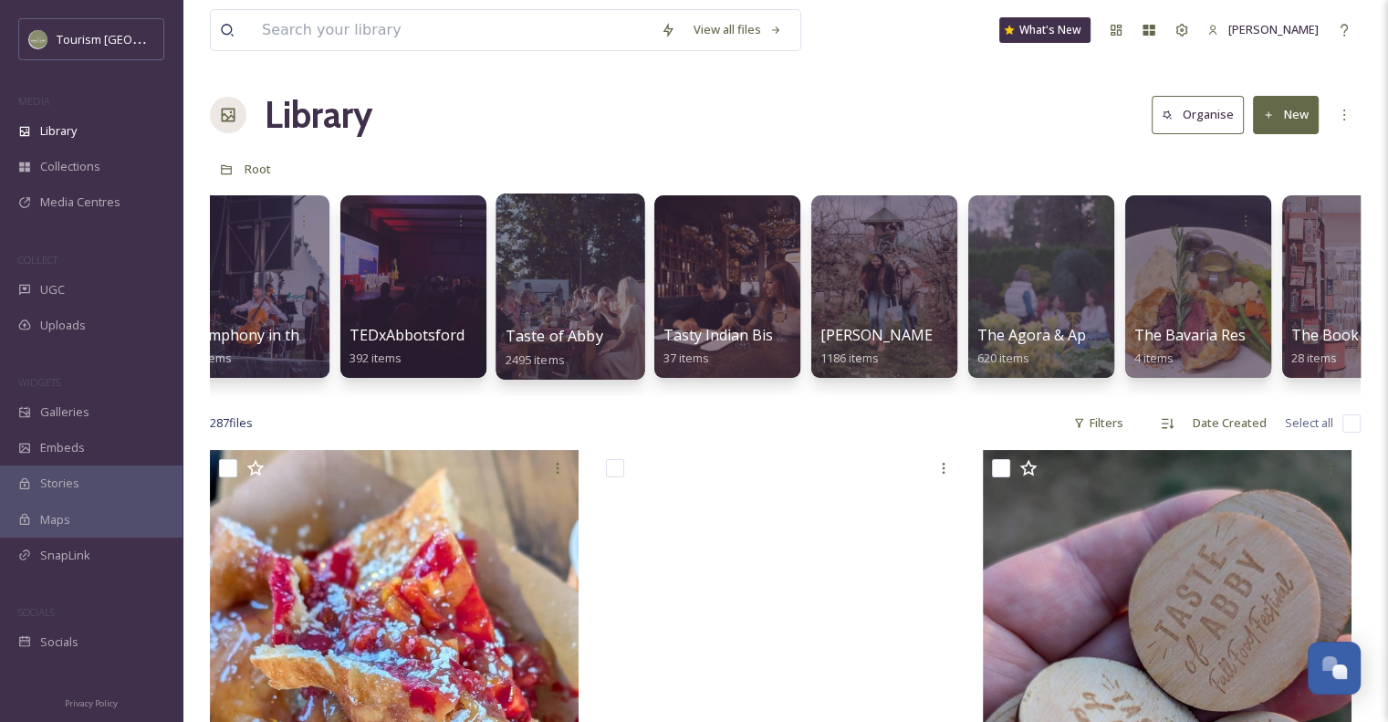
click at [581, 339] on span "Taste of Abby" at bounding box center [555, 336] width 98 height 20
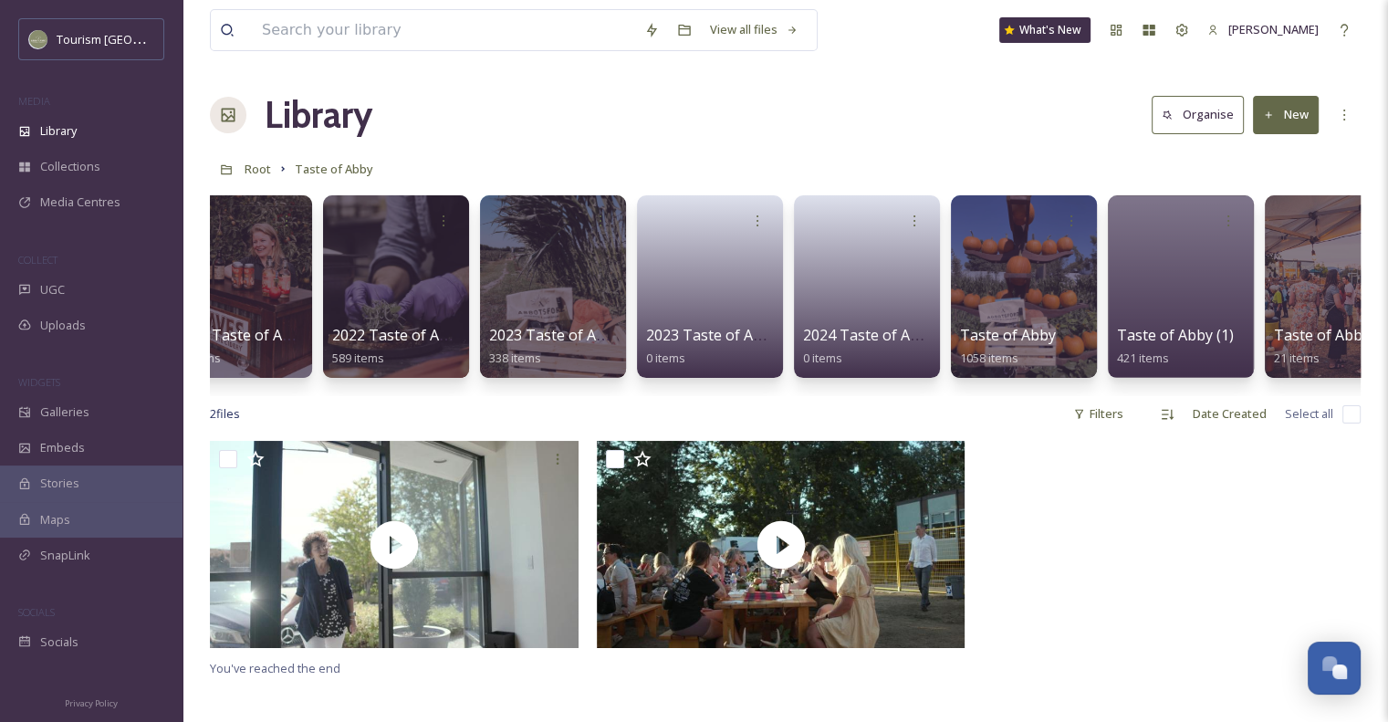
scroll to position [0, 105]
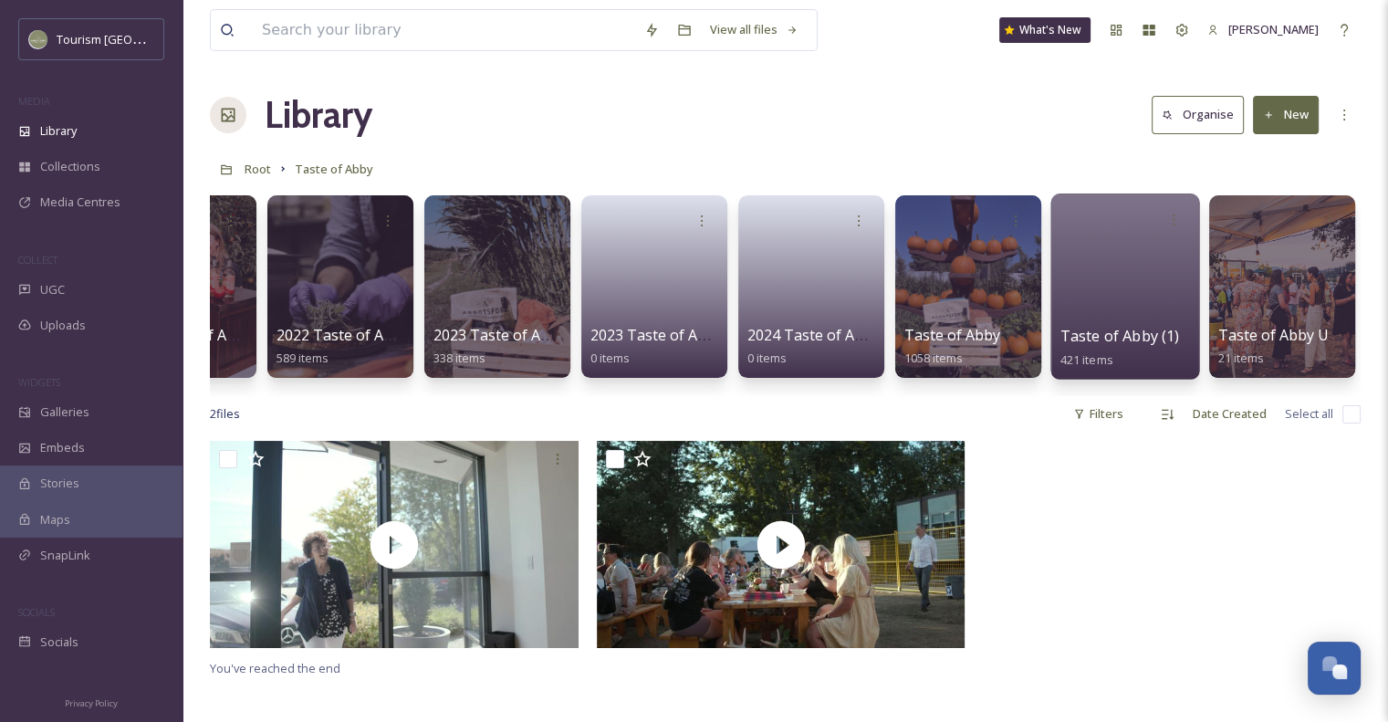
drag, startPoint x: 1121, startPoint y: 346, endPoint x: 1134, endPoint y: 357, distance: 16.8
click at [1134, 357] on div "Taste of Abby (1) 421 items" at bounding box center [1126, 348] width 131 height 46
click at [1103, 330] on span "Taste of Abby (1)" at bounding box center [1121, 336] width 120 height 20
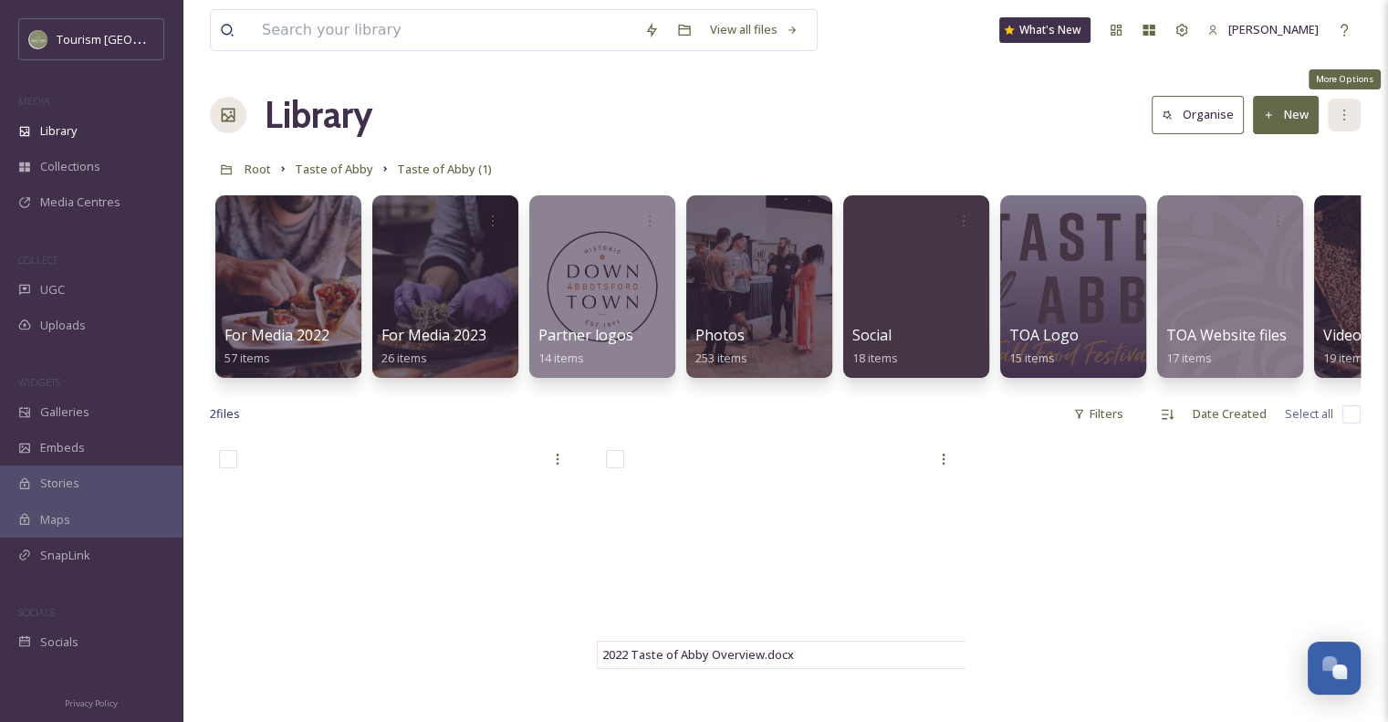
click at [1347, 113] on icon at bounding box center [1344, 115] width 15 height 15
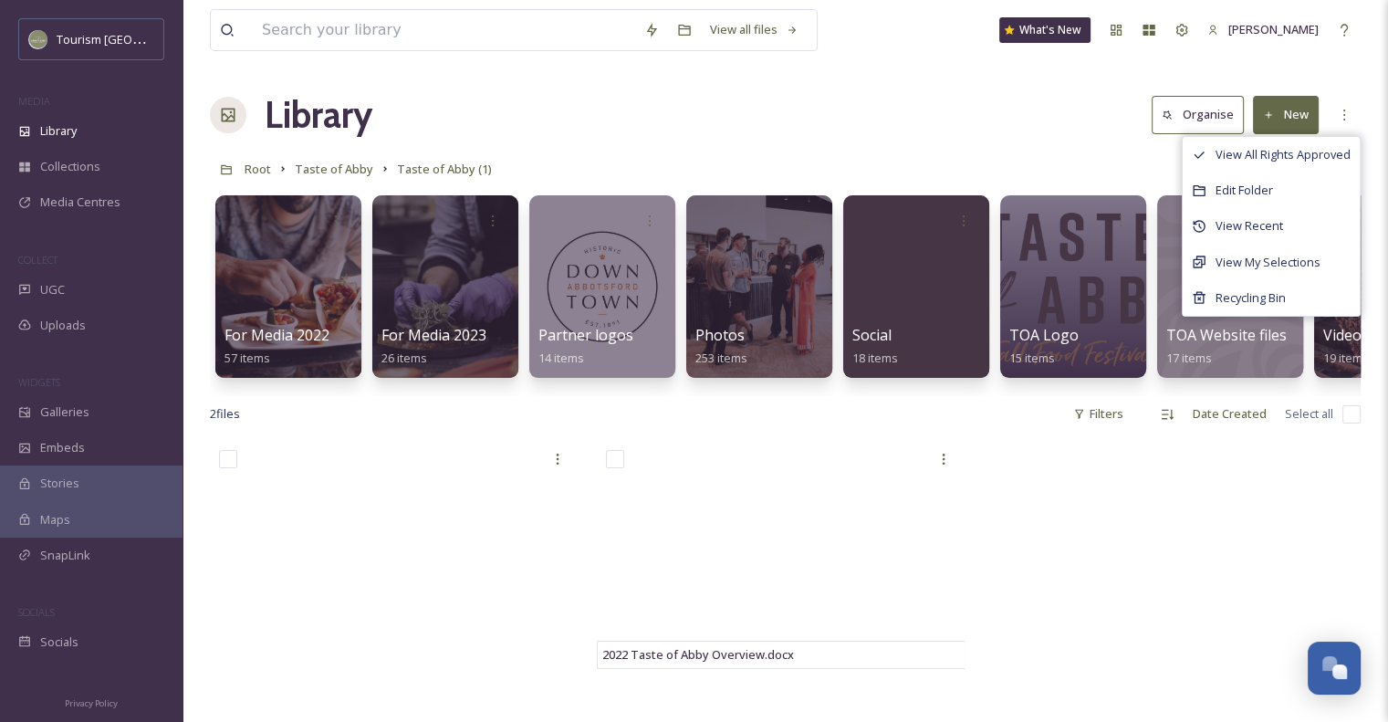
click at [1045, 163] on div "Root Taste of Abby Taste of Abby (1)" at bounding box center [785, 169] width 1151 height 35
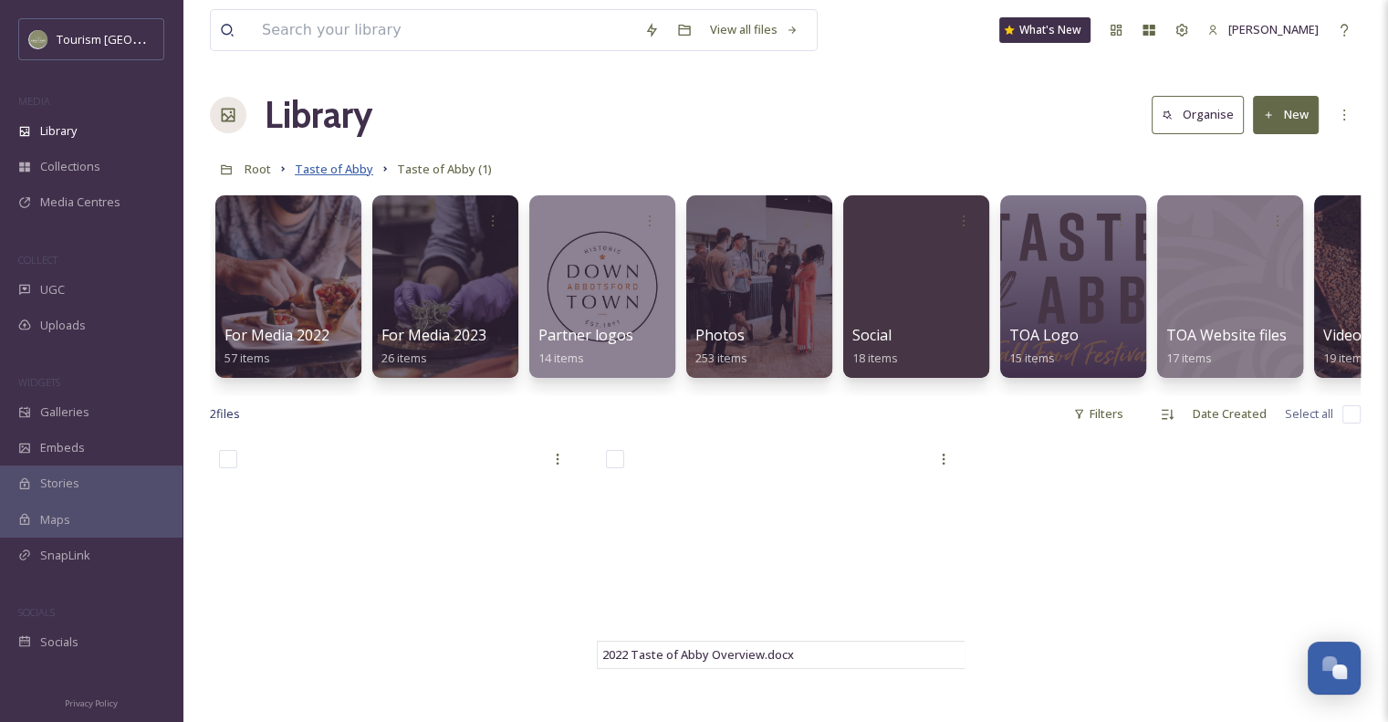
click at [354, 173] on span "Taste of Abby" at bounding box center [334, 169] width 78 height 16
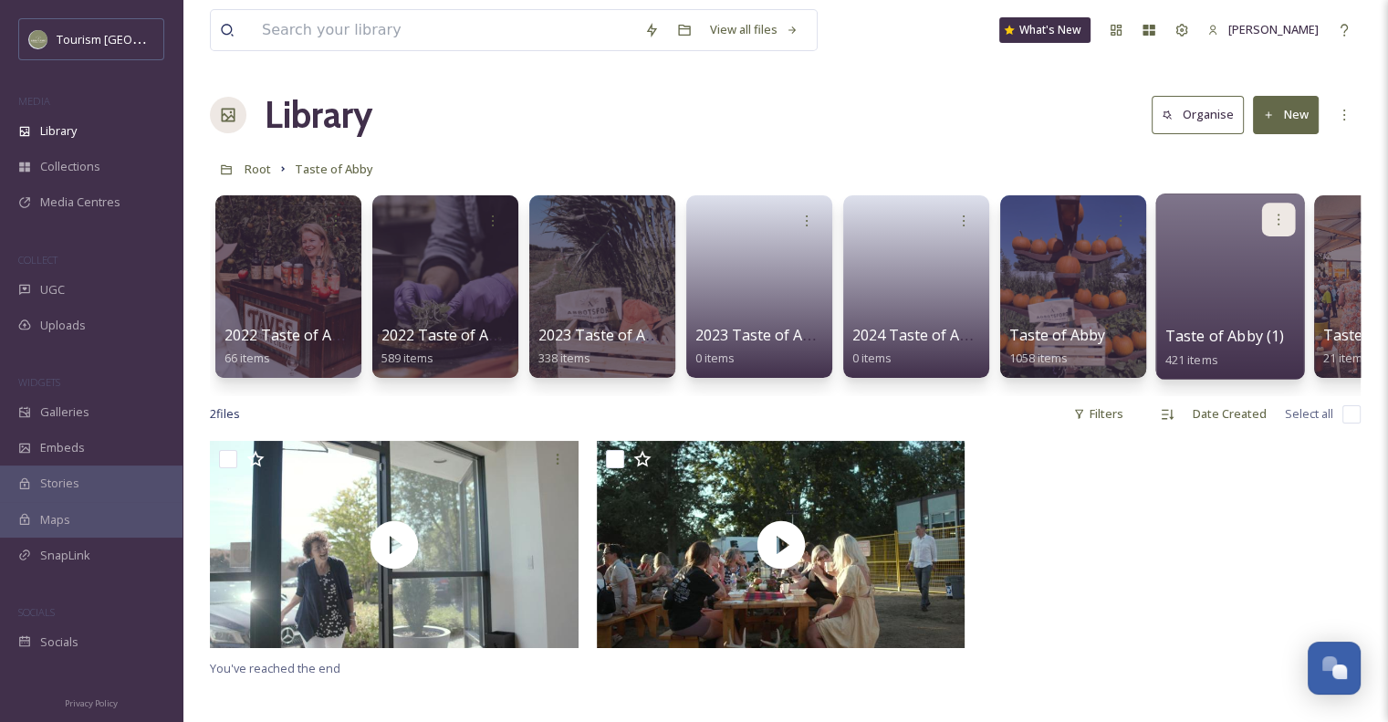
click at [1285, 223] on icon at bounding box center [1279, 219] width 15 height 15
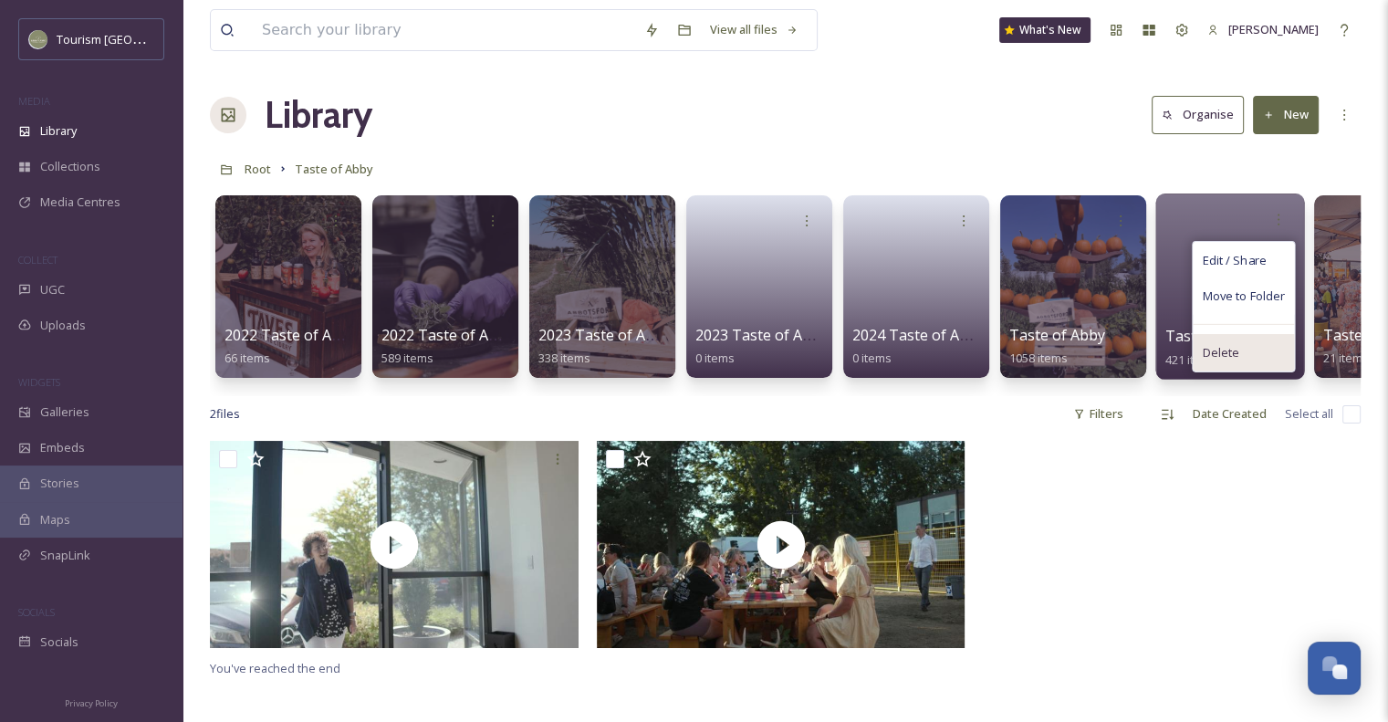
click at [1238, 342] on div "Delete" at bounding box center [1243, 352] width 101 height 37
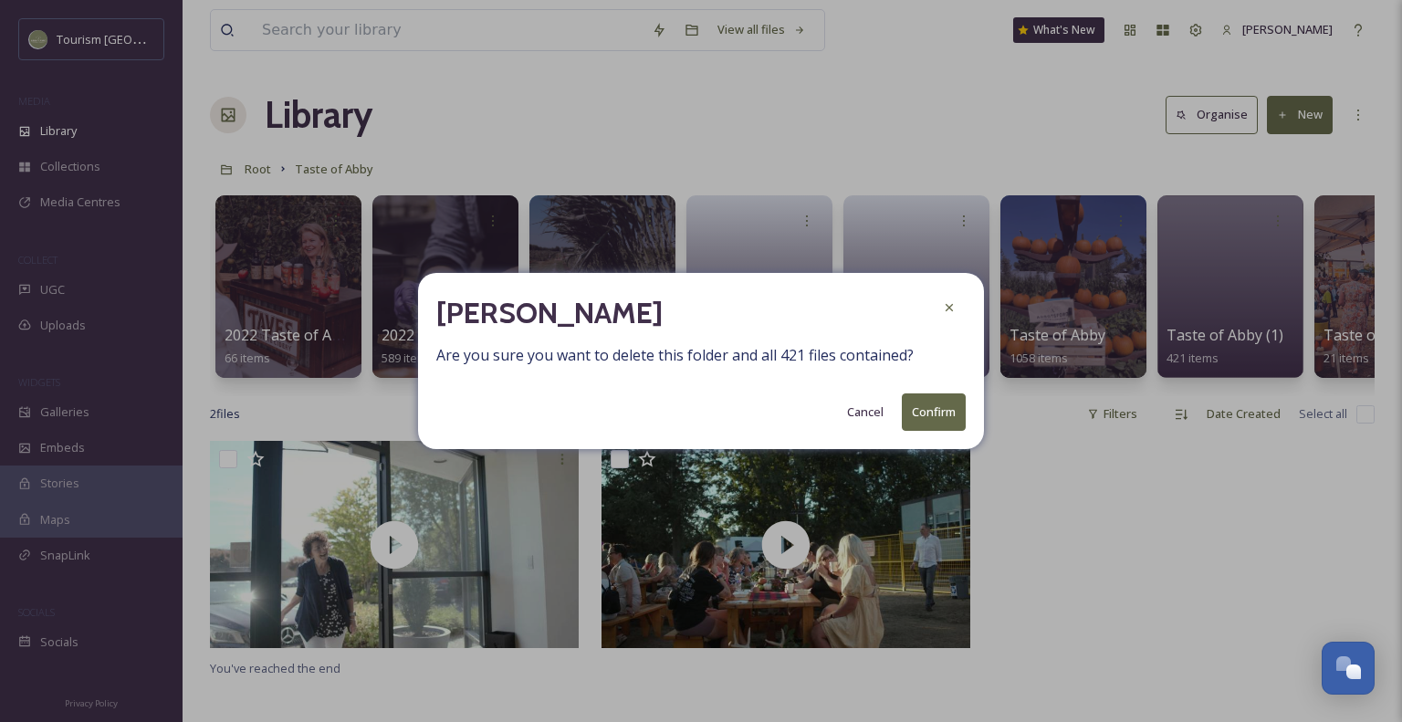
click at [928, 424] on button "Confirm" at bounding box center [934, 411] width 64 height 37
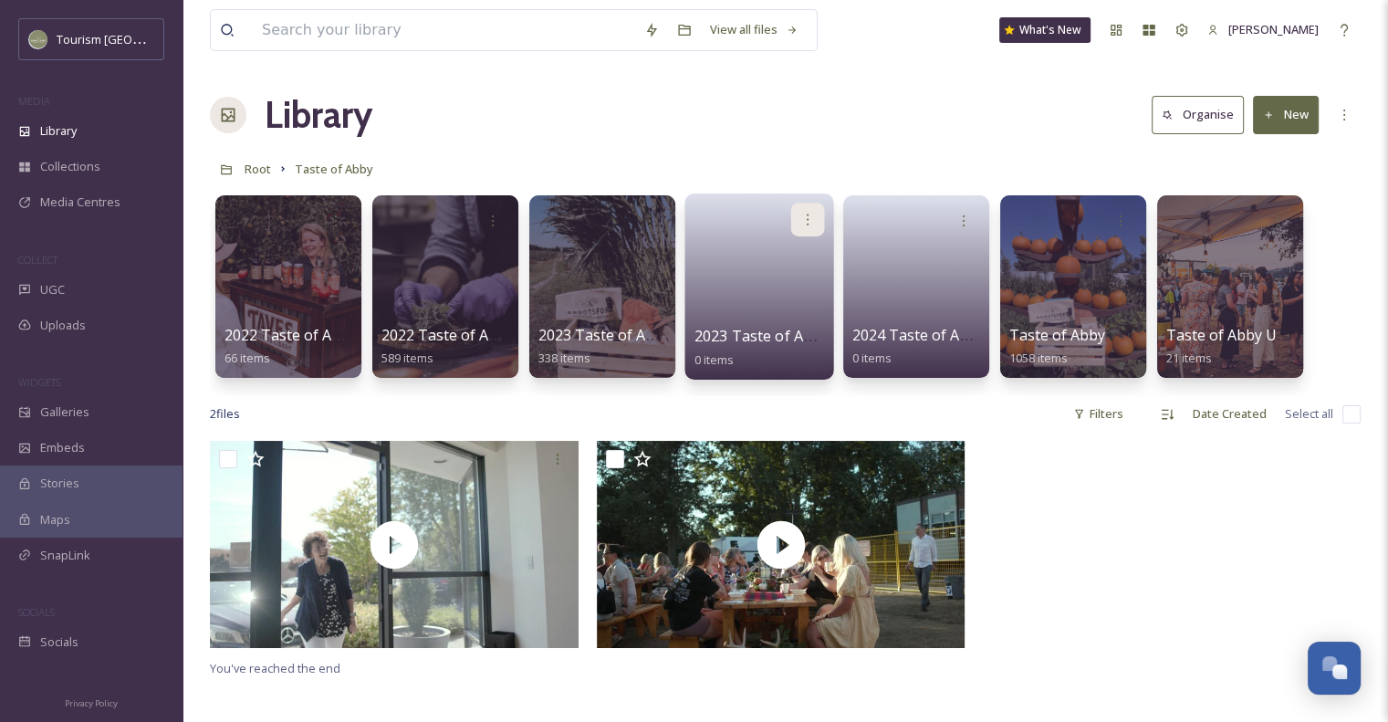
click at [811, 218] on icon at bounding box center [808, 219] width 15 height 15
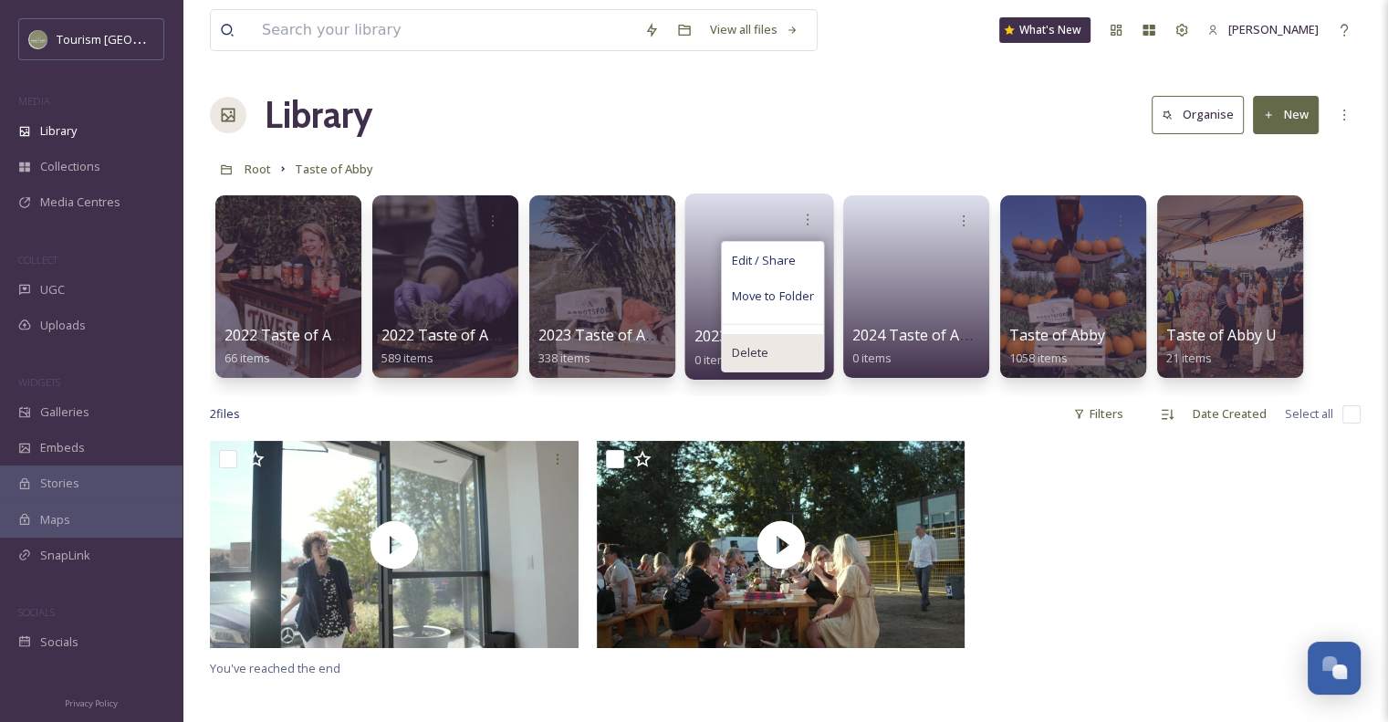
click at [767, 351] on span "Delete" at bounding box center [749, 353] width 37 height 18
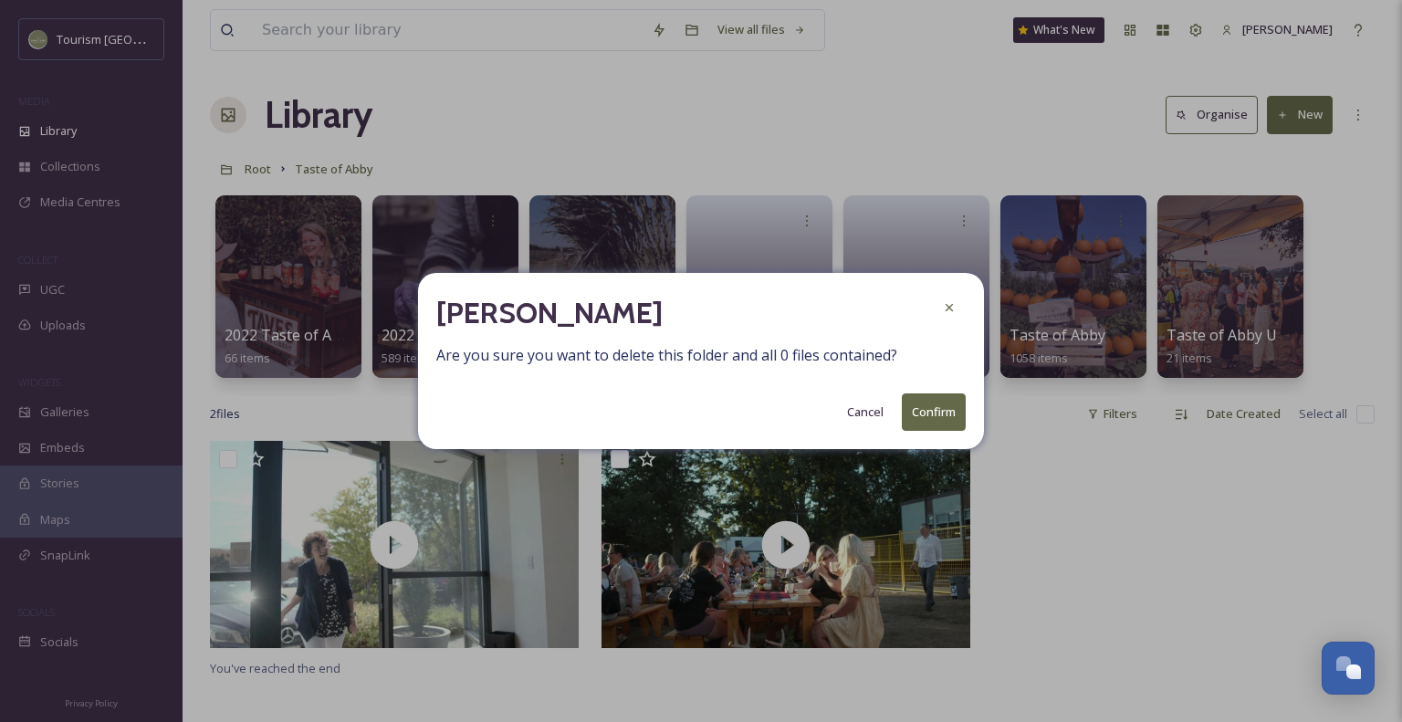
click at [920, 419] on button "Confirm" at bounding box center [934, 411] width 64 height 37
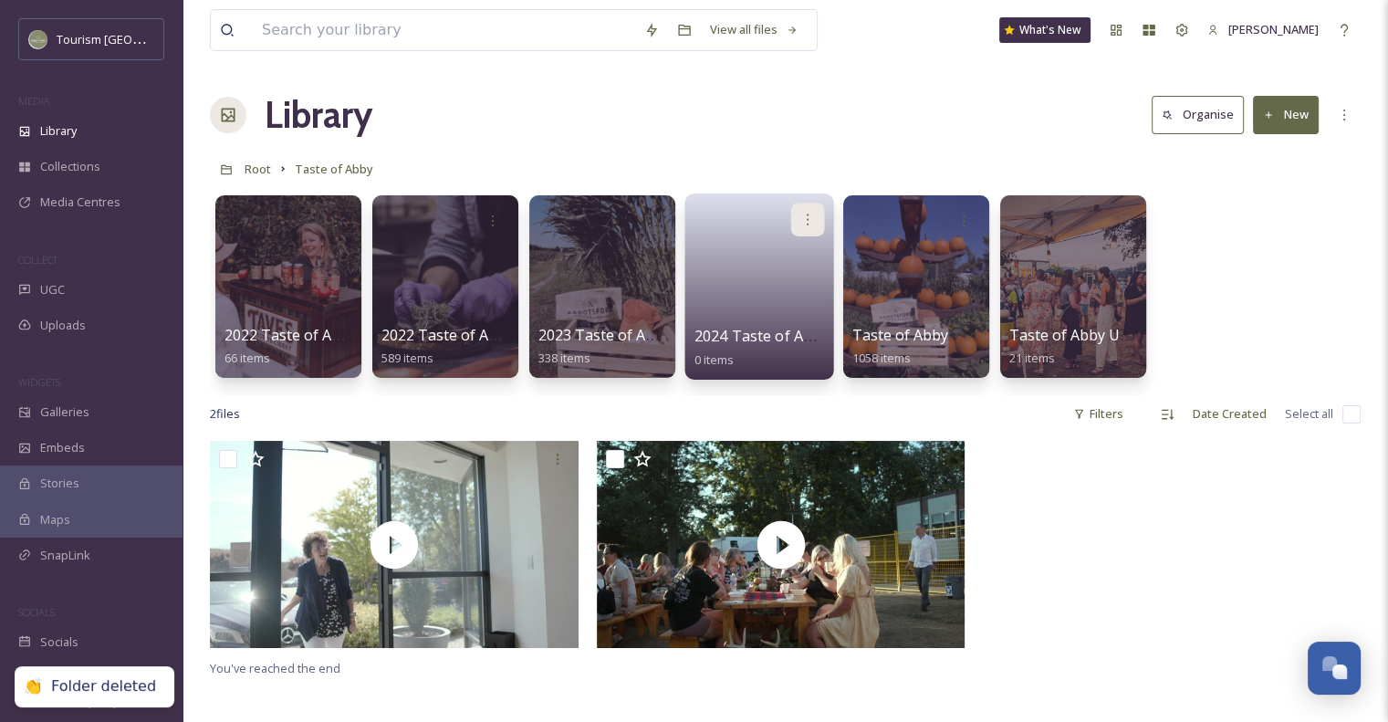
click at [807, 220] on icon at bounding box center [808, 219] width 15 height 15
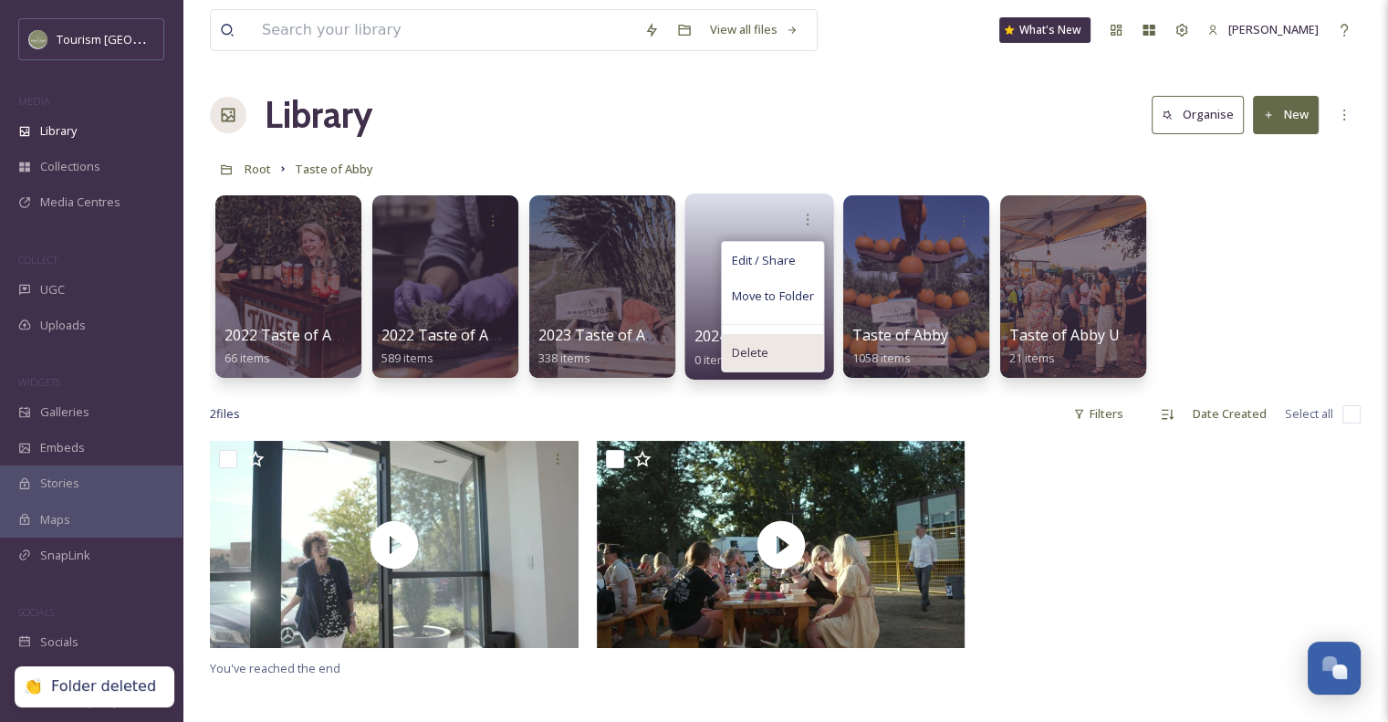
click at [777, 352] on div "Delete" at bounding box center [772, 352] width 101 height 37
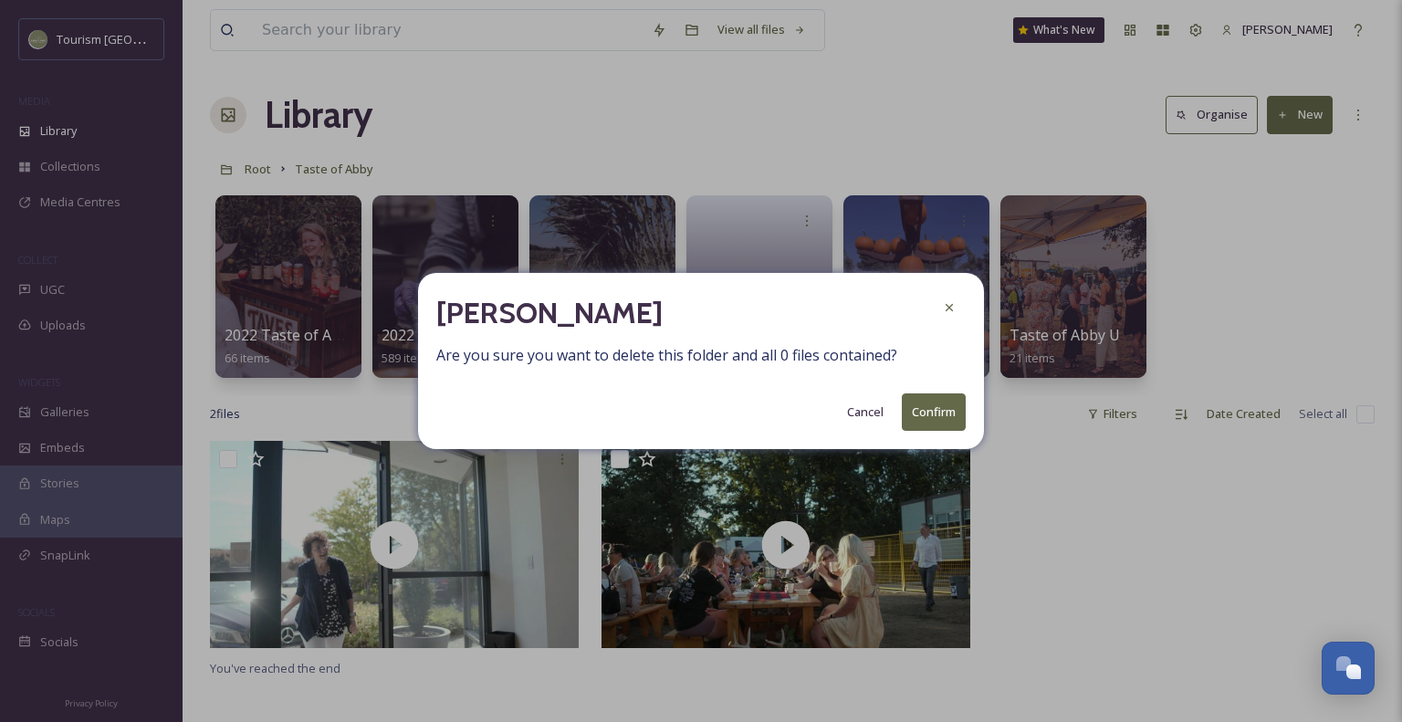
click at [938, 415] on button "Confirm" at bounding box center [934, 411] width 64 height 37
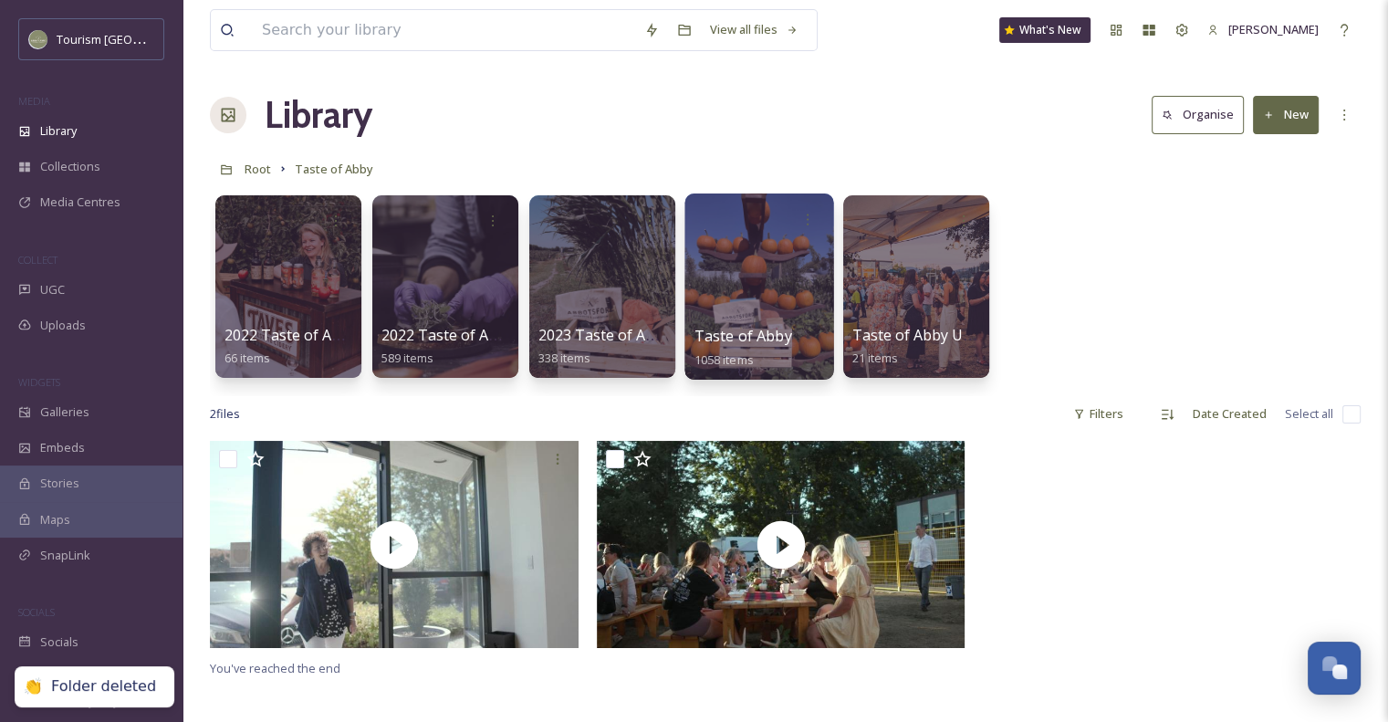
click at [748, 344] on span "Taste of Abby" at bounding box center [744, 336] width 98 height 20
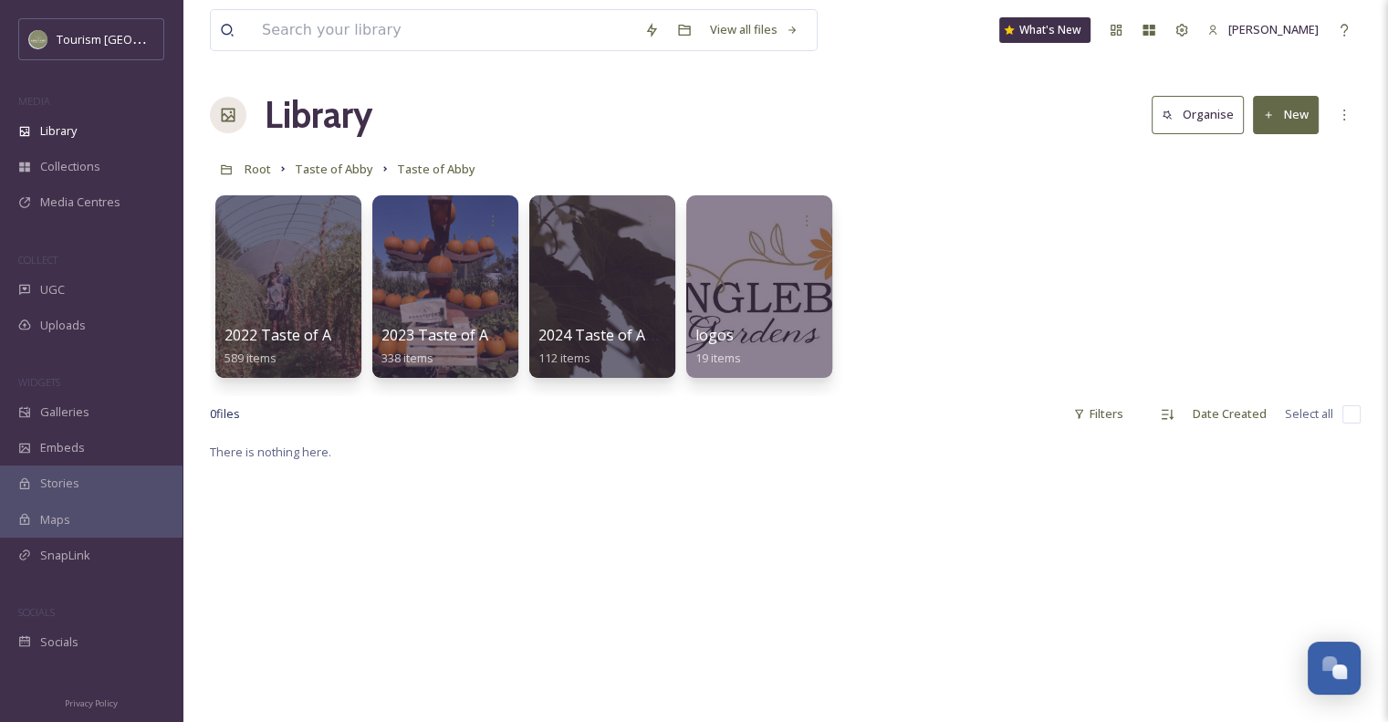
click at [928, 247] on div "2022 Taste of Abby 589 items 2023 Taste of Abby 338 items 2024 Taste of Abby 11…" at bounding box center [785, 291] width 1151 height 210
click at [350, 168] on span "Taste of Abby" at bounding box center [334, 169] width 78 height 16
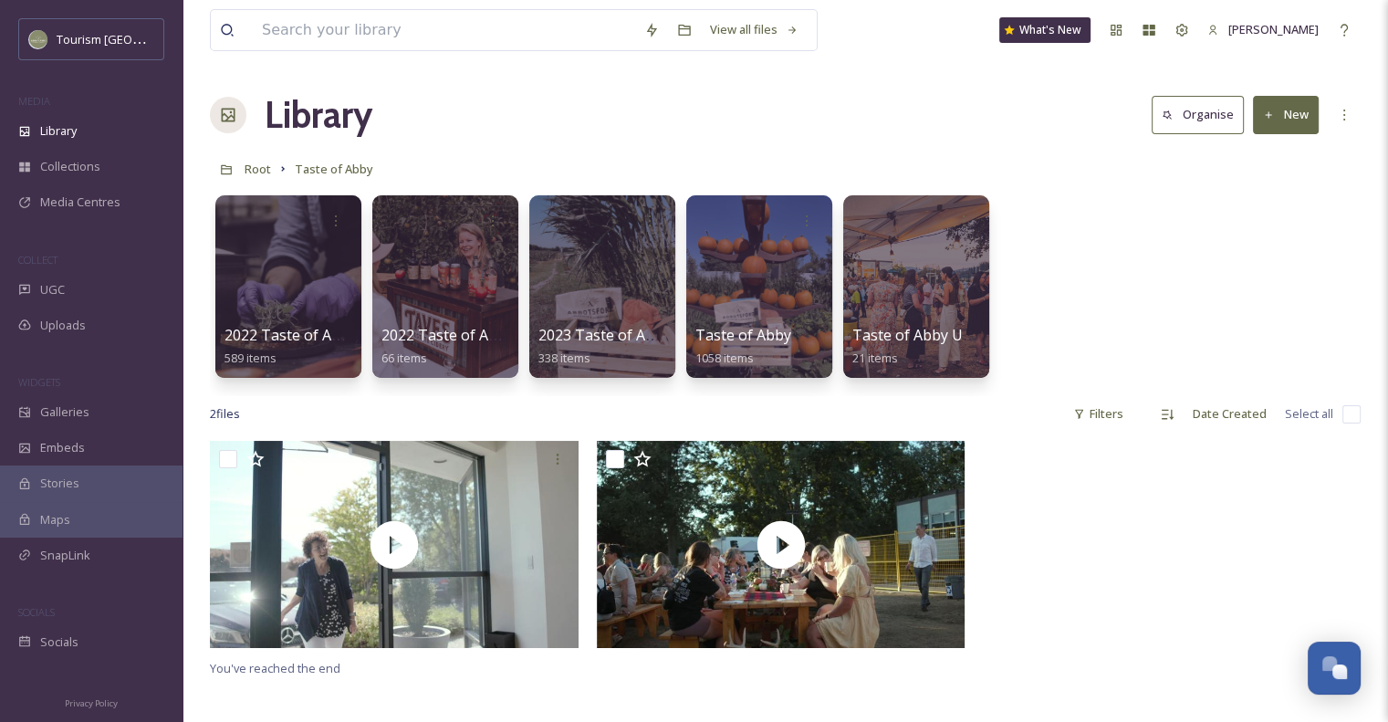
click at [1264, 104] on button "New" at bounding box center [1286, 114] width 66 height 37
click at [1249, 158] on span "File Upload" at bounding box center [1278, 157] width 60 height 17
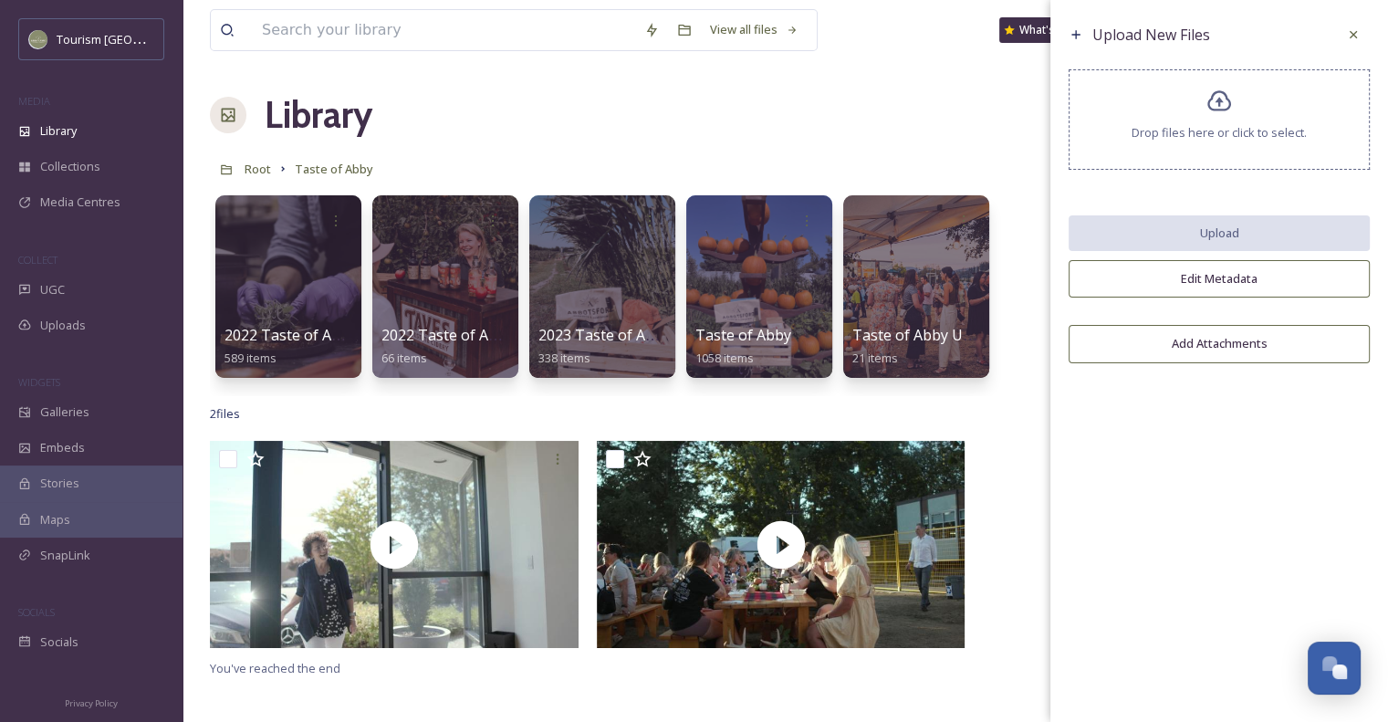
drag, startPoint x: 1362, startPoint y: 28, endPoint x: 1338, endPoint y: 68, distance: 46.7
click at [1362, 26] on div at bounding box center [1353, 34] width 33 height 33
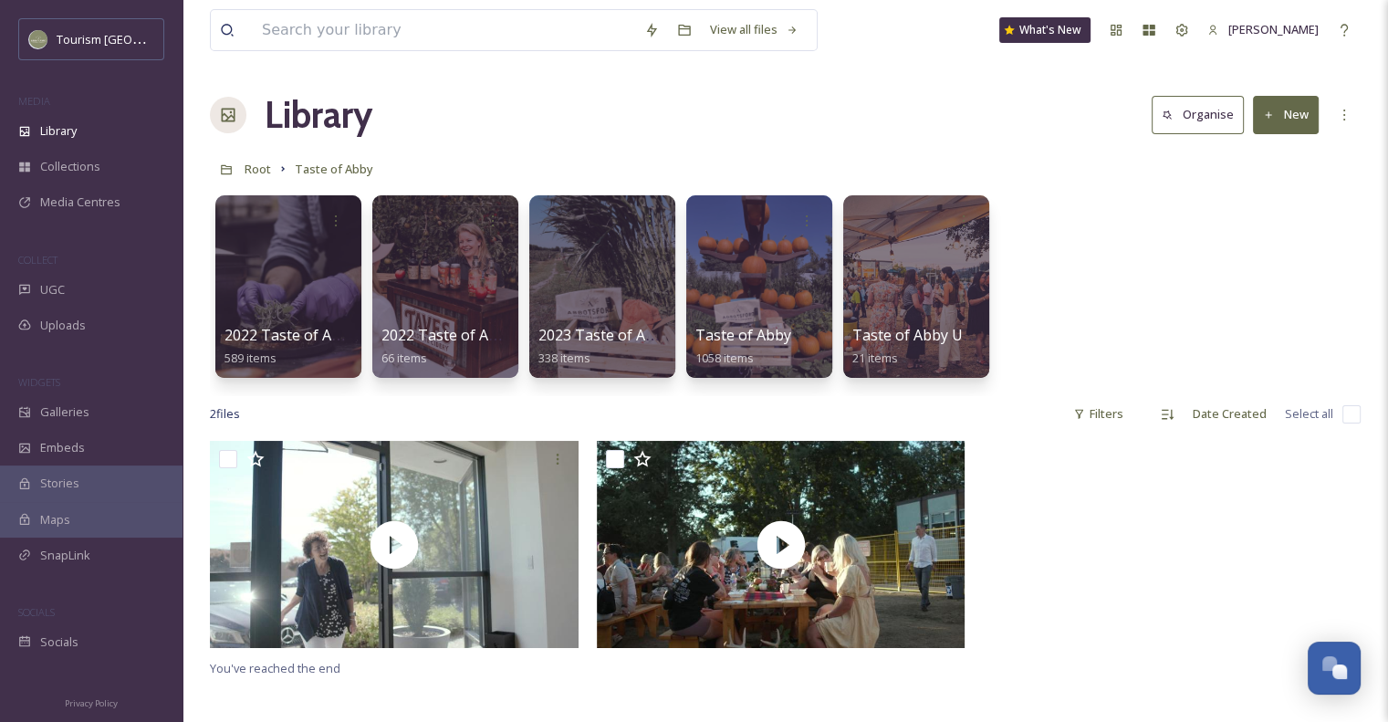
click at [1292, 112] on button "New" at bounding box center [1286, 114] width 66 height 37
click at [1268, 231] on span "Folder" at bounding box center [1265, 228] width 35 height 17
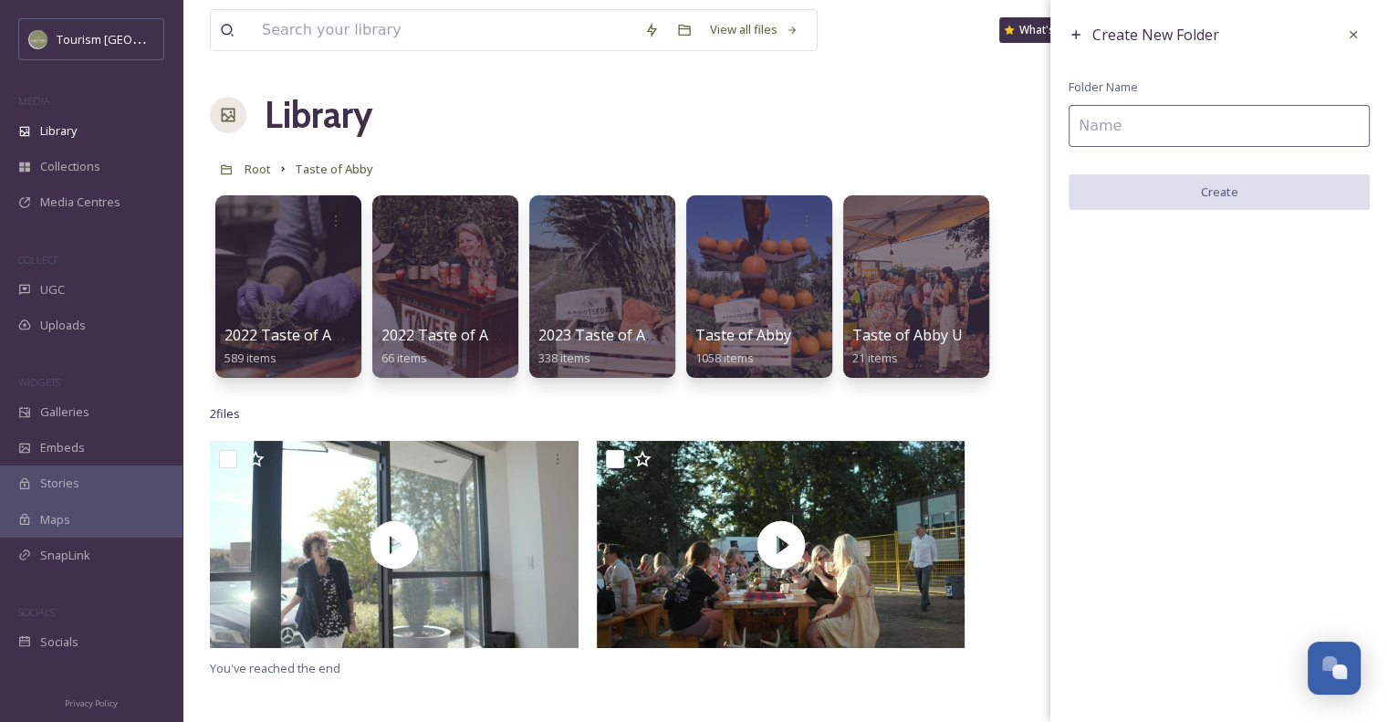
click at [1176, 131] on input at bounding box center [1219, 126] width 301 height 42
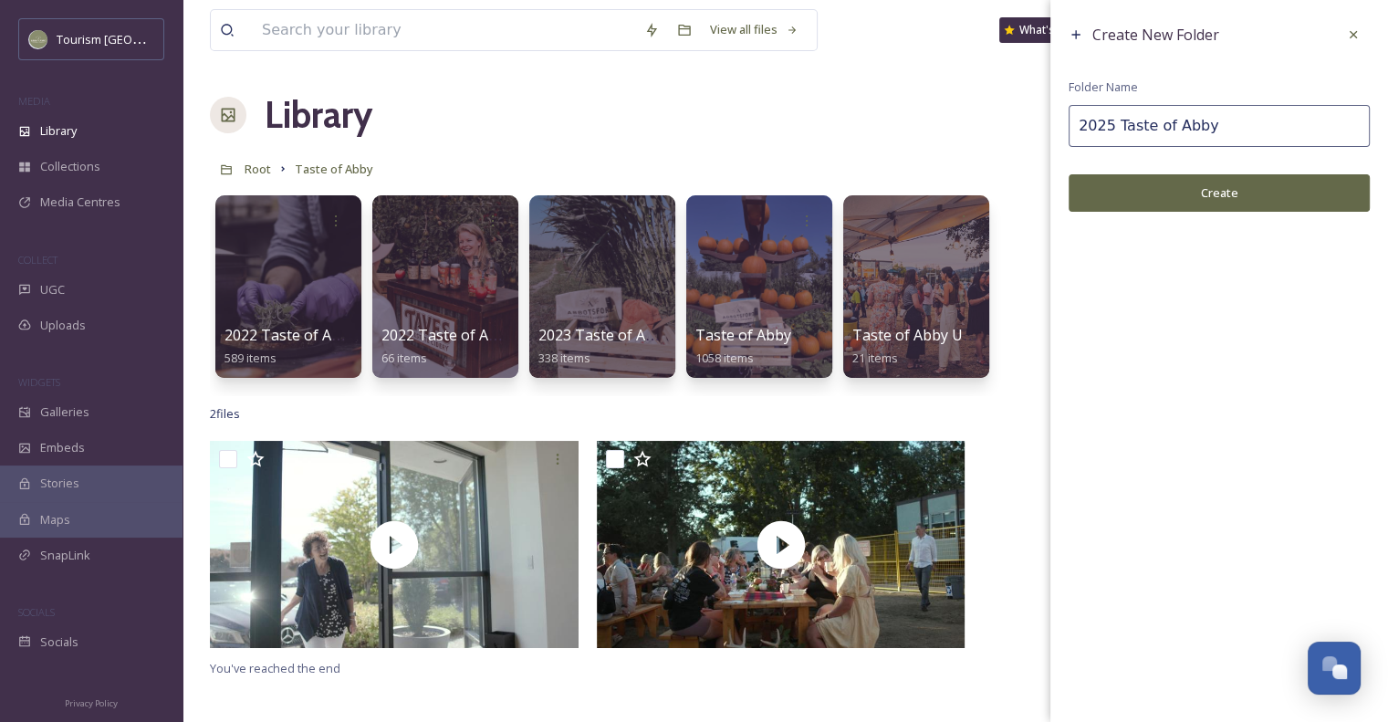
type input "2025 Taste of Abby"
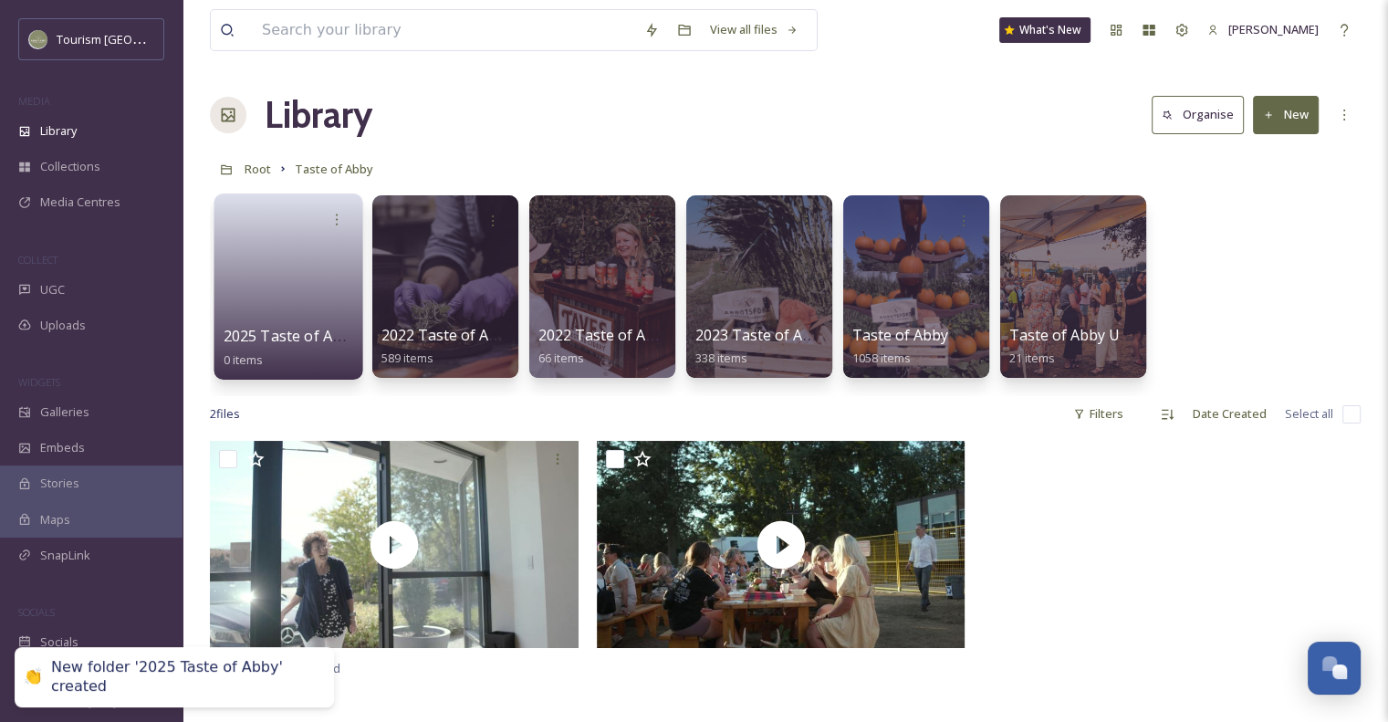
click at [329, 348] on div "2025 Taste of Abby 0 items" at bounding box center [289, 348] width 131 height 46
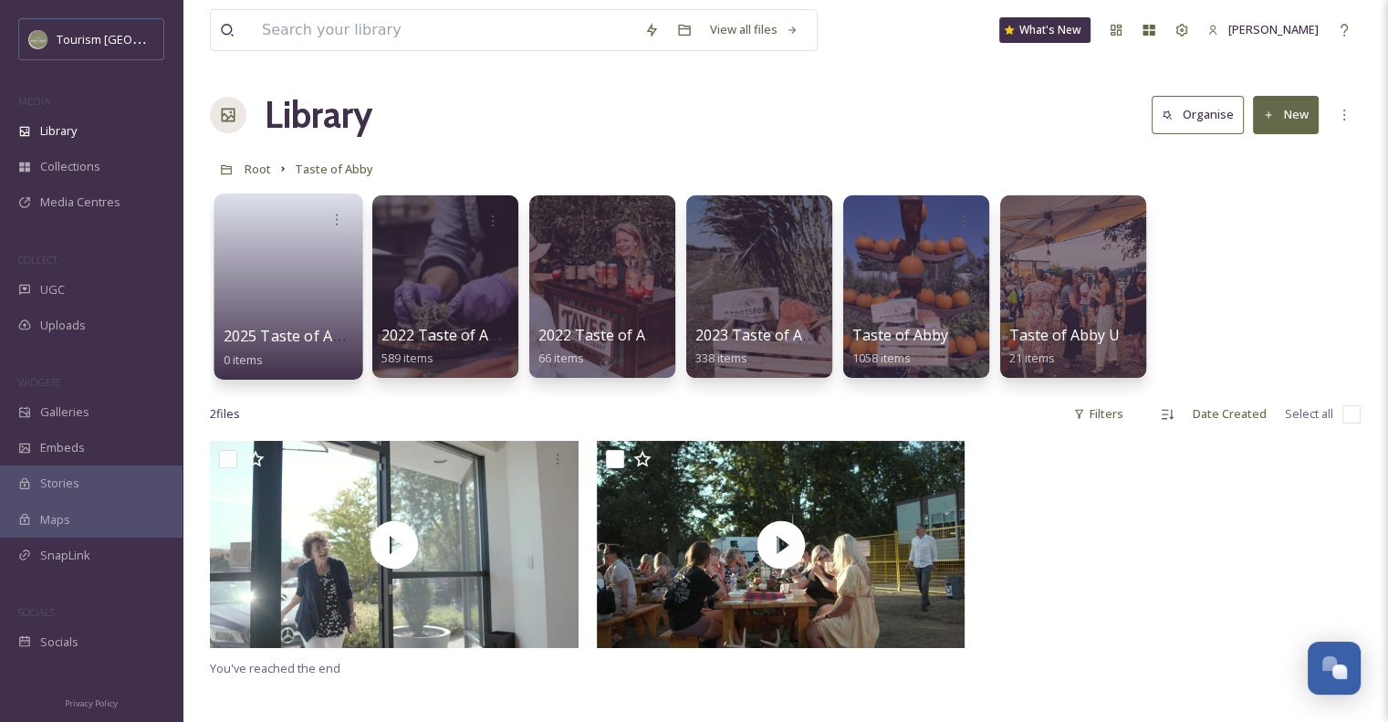
click at [356, 302] on div "2025 Taste of Abby 0 items" at bounding box center [288, 287] width 149 height 186
click at [303, 305] on link at bounding box center [289, 280] width 131 height 89
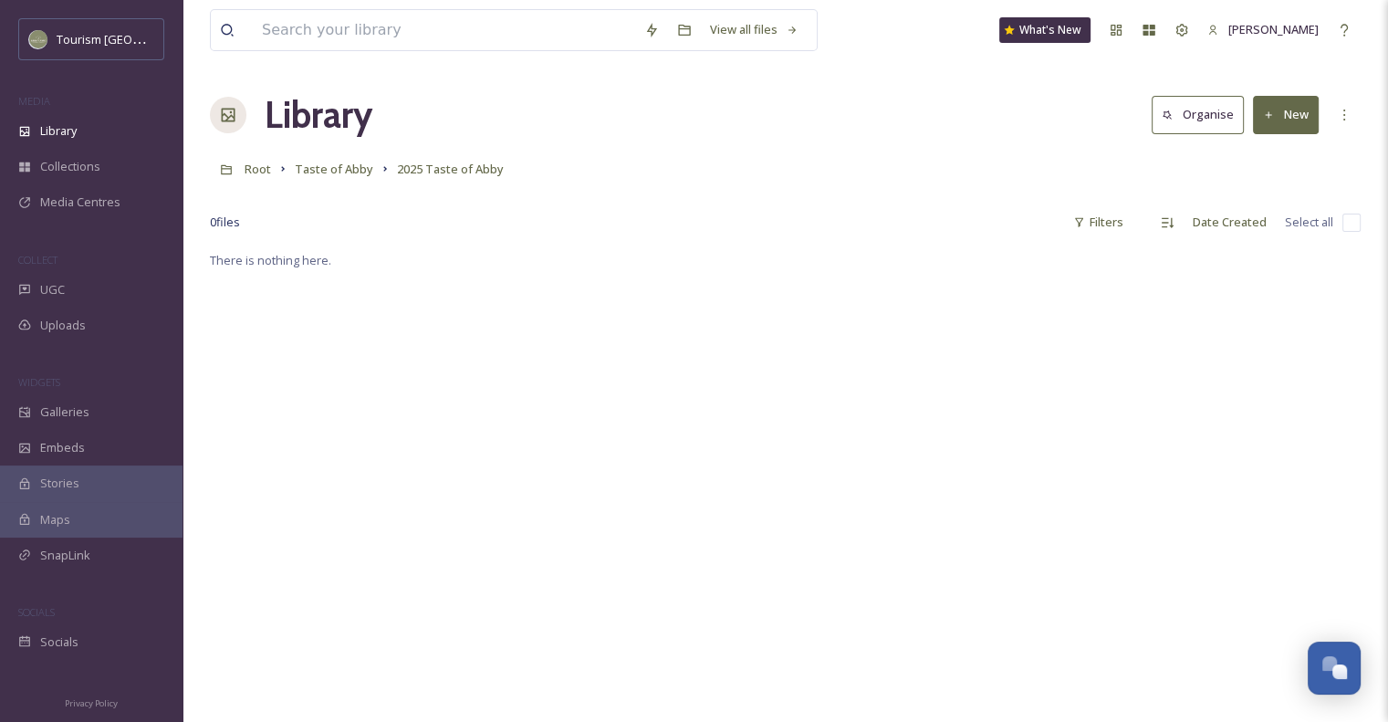
click at [1302, 120] on button "New" at bounding box center [1286, 114] width 66 height 37
click at [1273, 163] on span "File Upload" at bounding box center [1278, 157] width 60 height 17
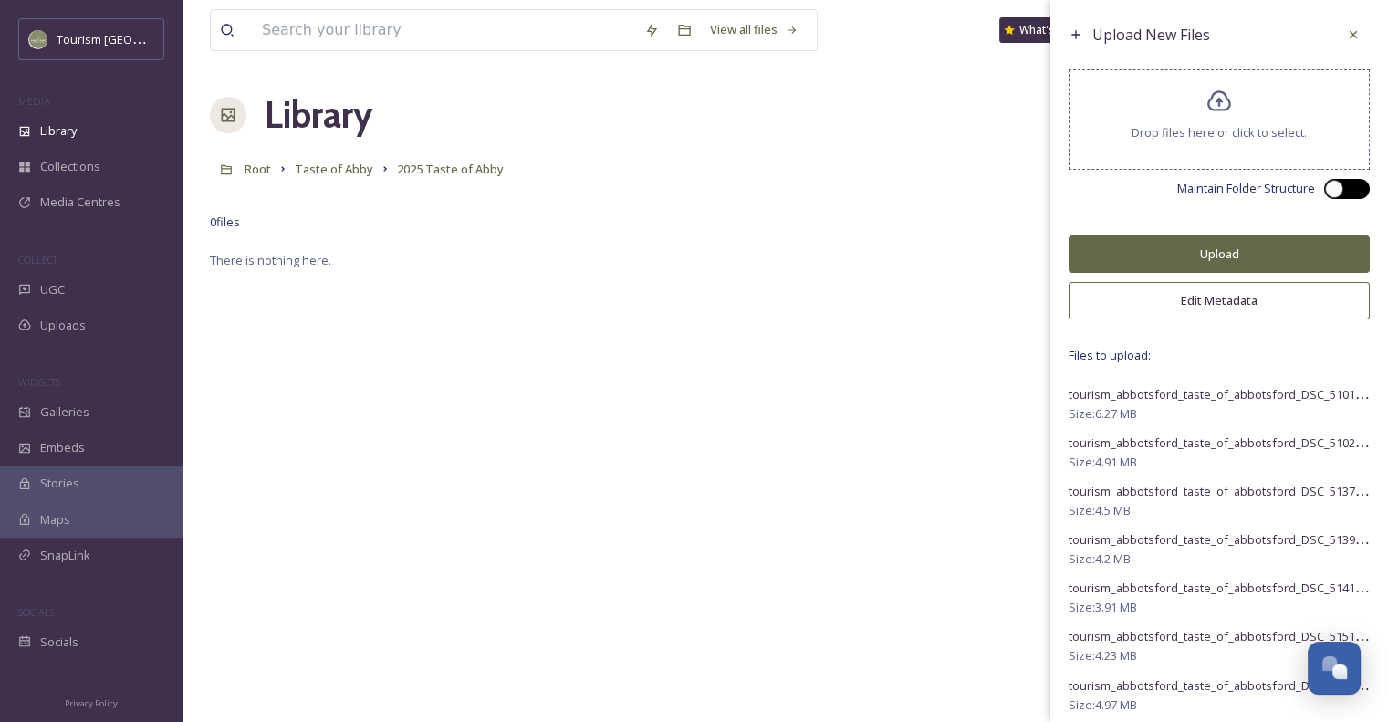
click at [1343, 192] on div at bounding box center [1347, 189] width 46 height 20
checkbox input "true"
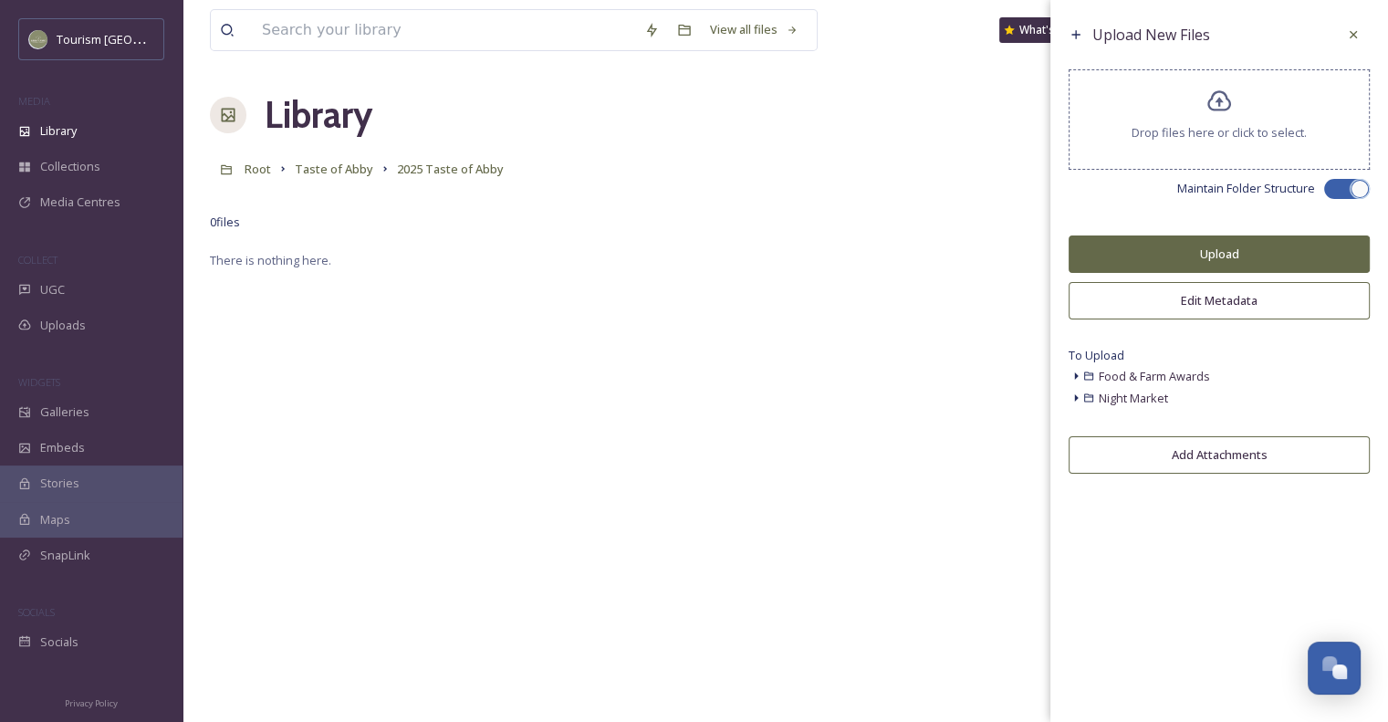
click at [1081, 382] on icon at bounding box center [1076, 376] width 15 height 15
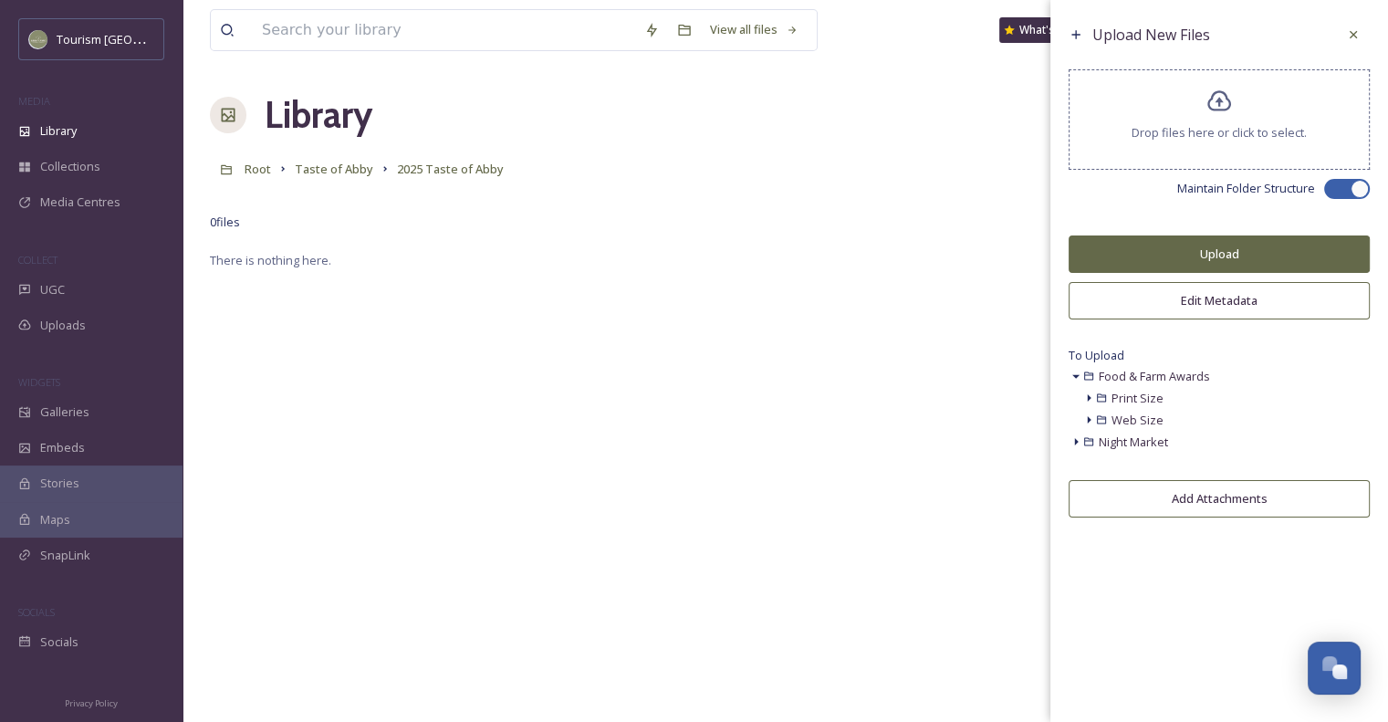
click at [1092, 393] on icon at bounding box center [1089, 398] width 15 height 15
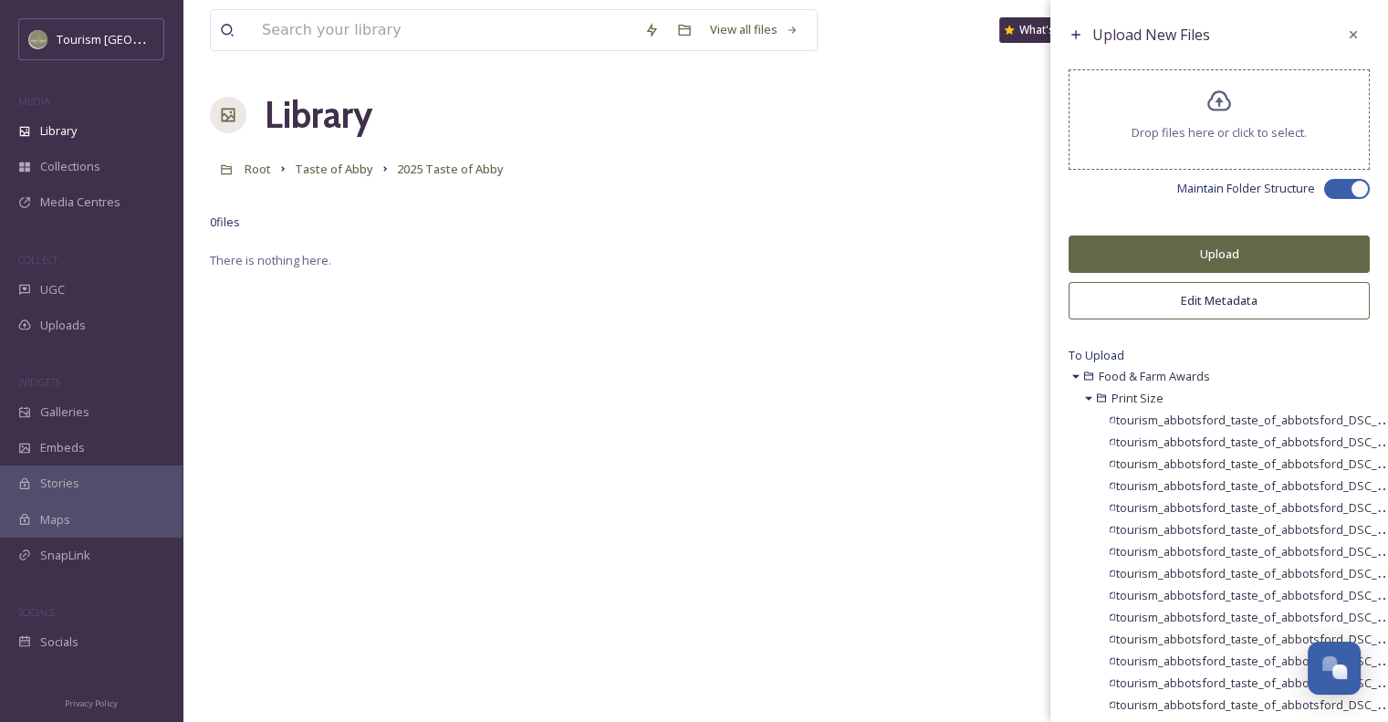
click at [1090, 397] on icon at bounding box center [1089, 398] width 15 height 15
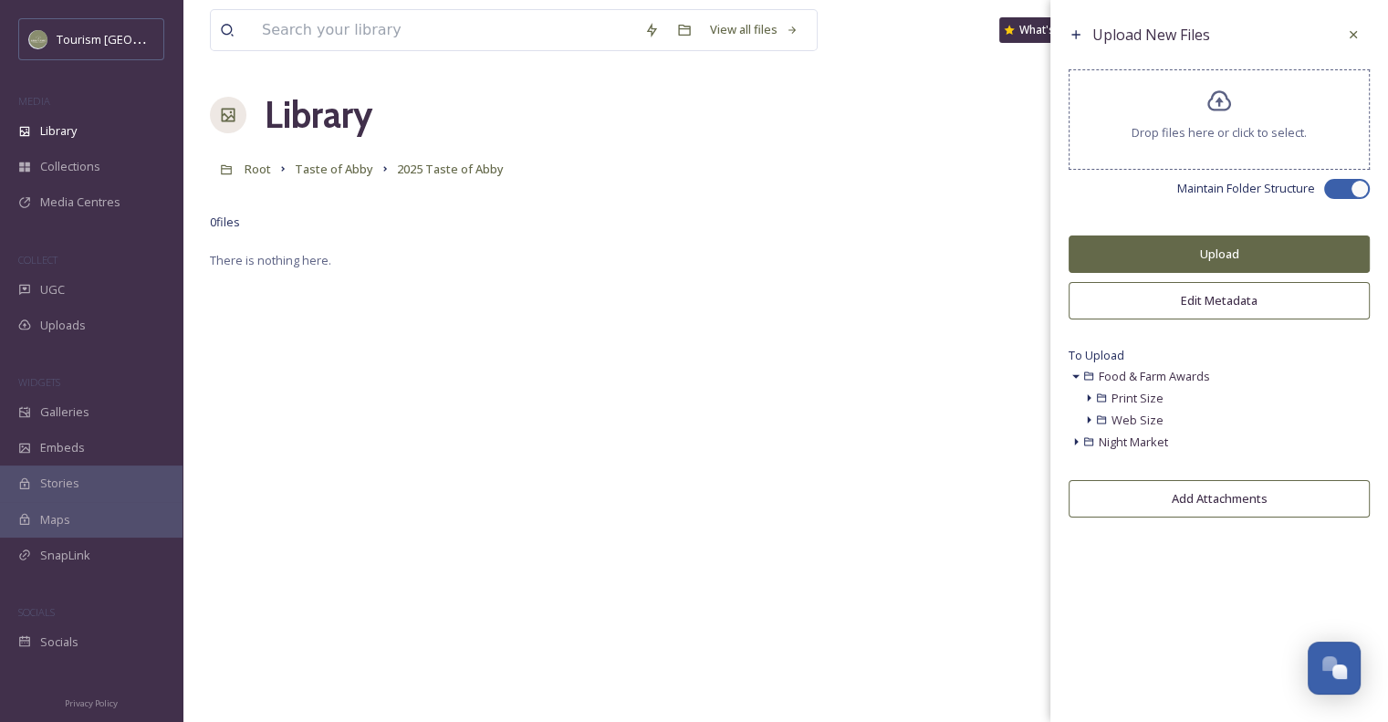
click at [1076, 372] on icon at bounding box center [1076, 376] width 15 height 15
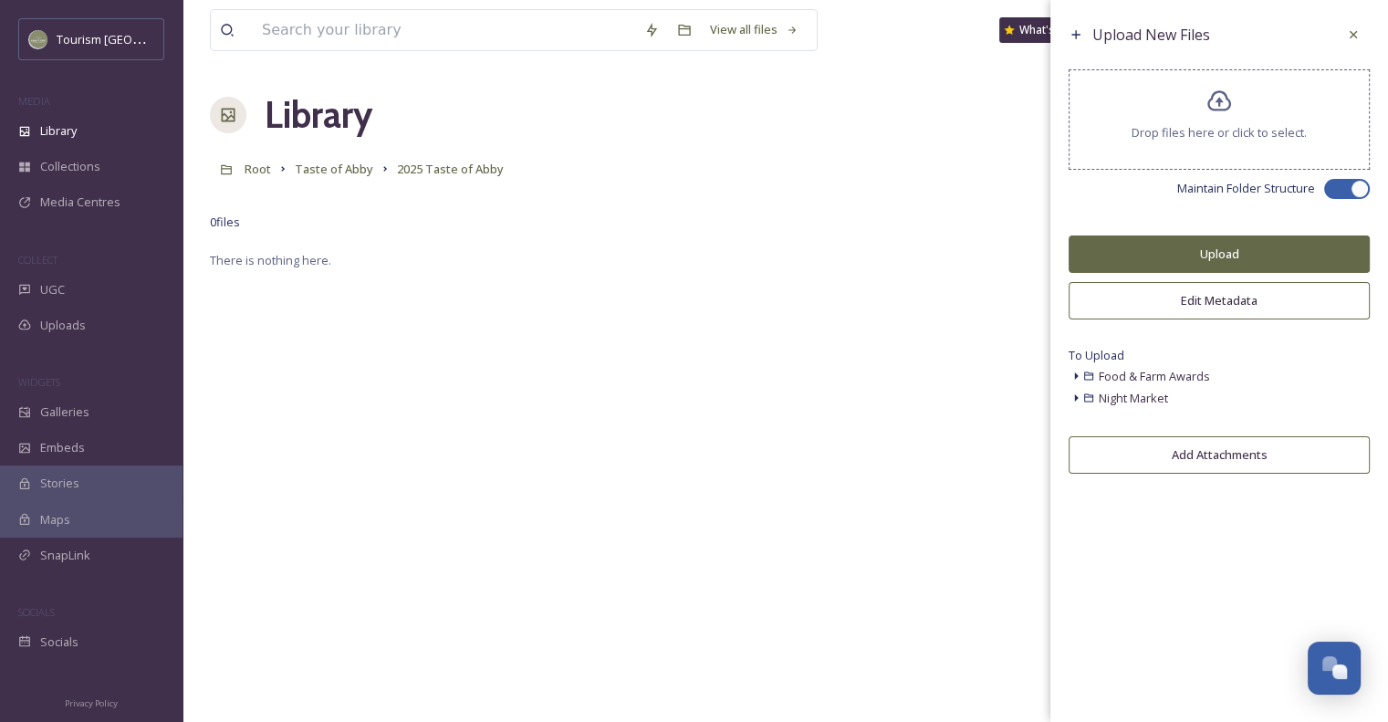
click at [1179, 266] on button "Upload" at bounding box center [1219, 253] width 301 height 37
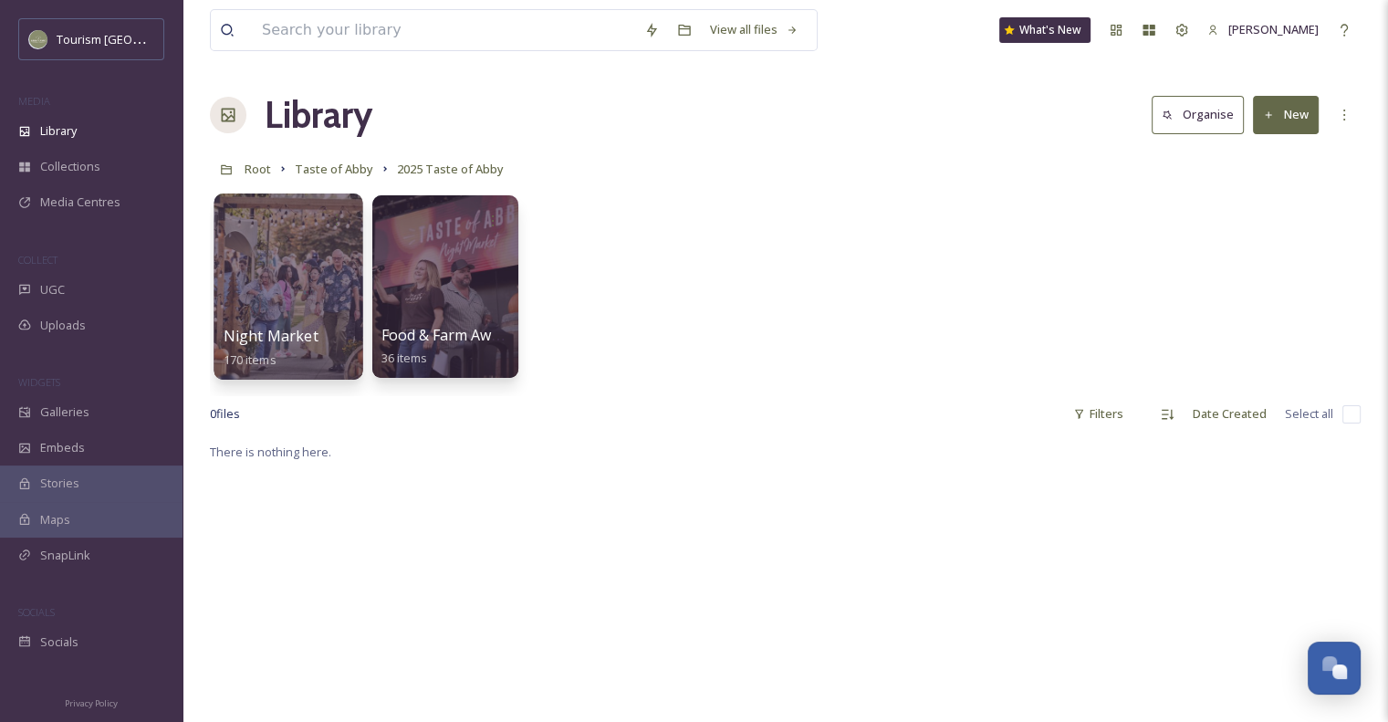
click at [281, 327] on span "Night Market" at bounding box center [271, 336] width 95 height 20
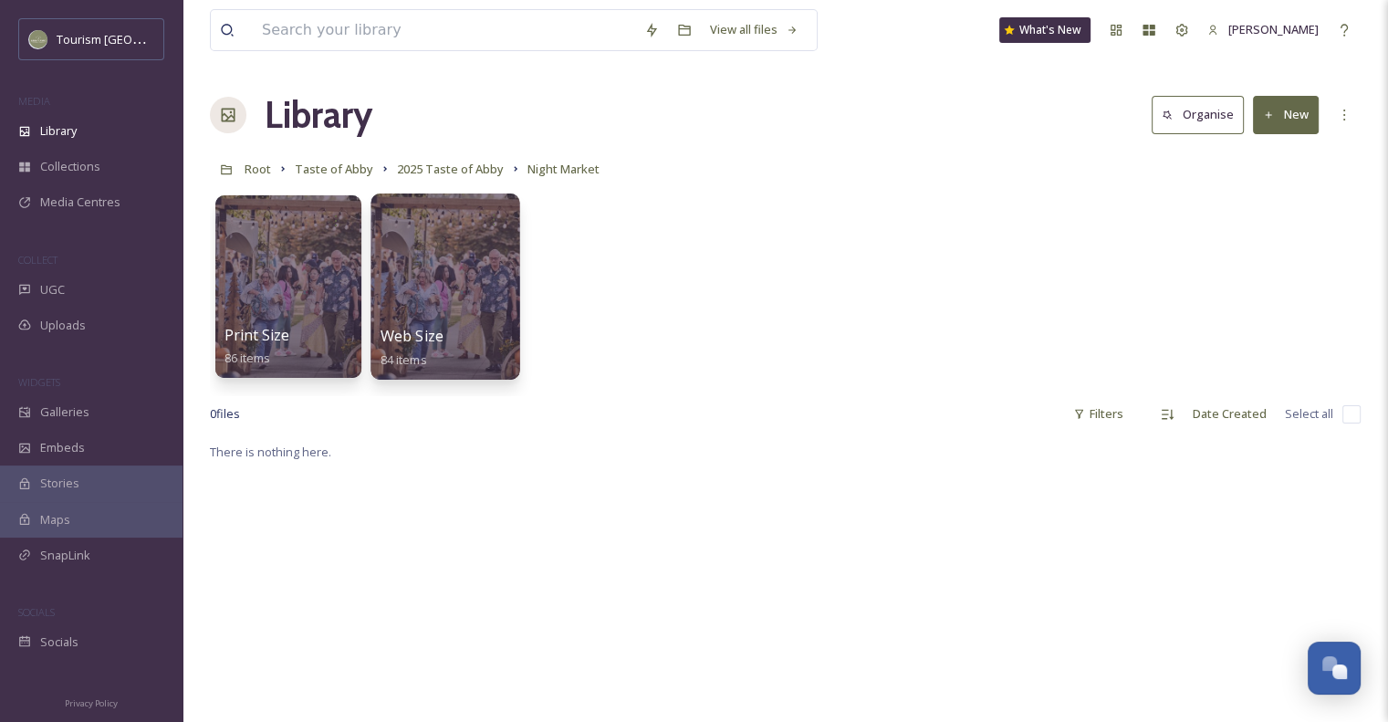
click at [426, 252] on div at bounding box center [445, 287] width 149 height 186
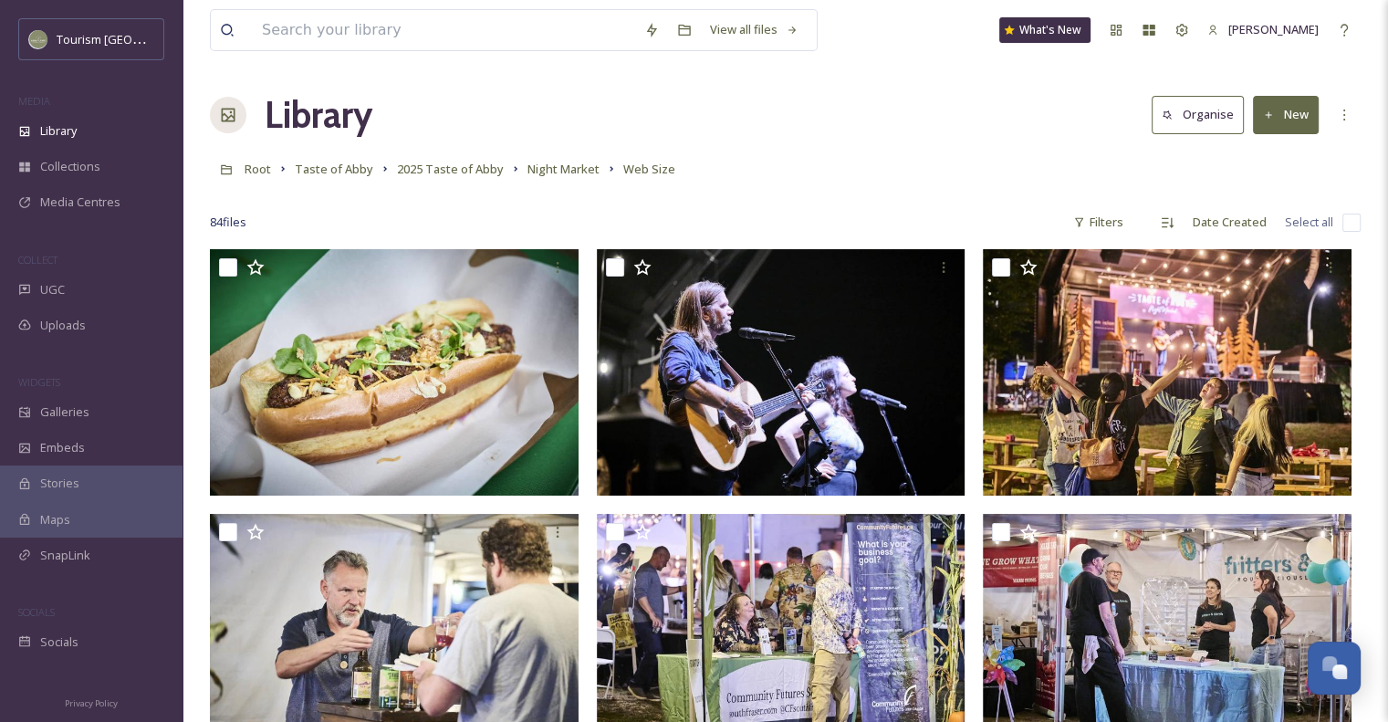
click at [832, 219] on div "84 file s Filters Date Created Select all" at bounding box center [785, 222] width 1151 height 36
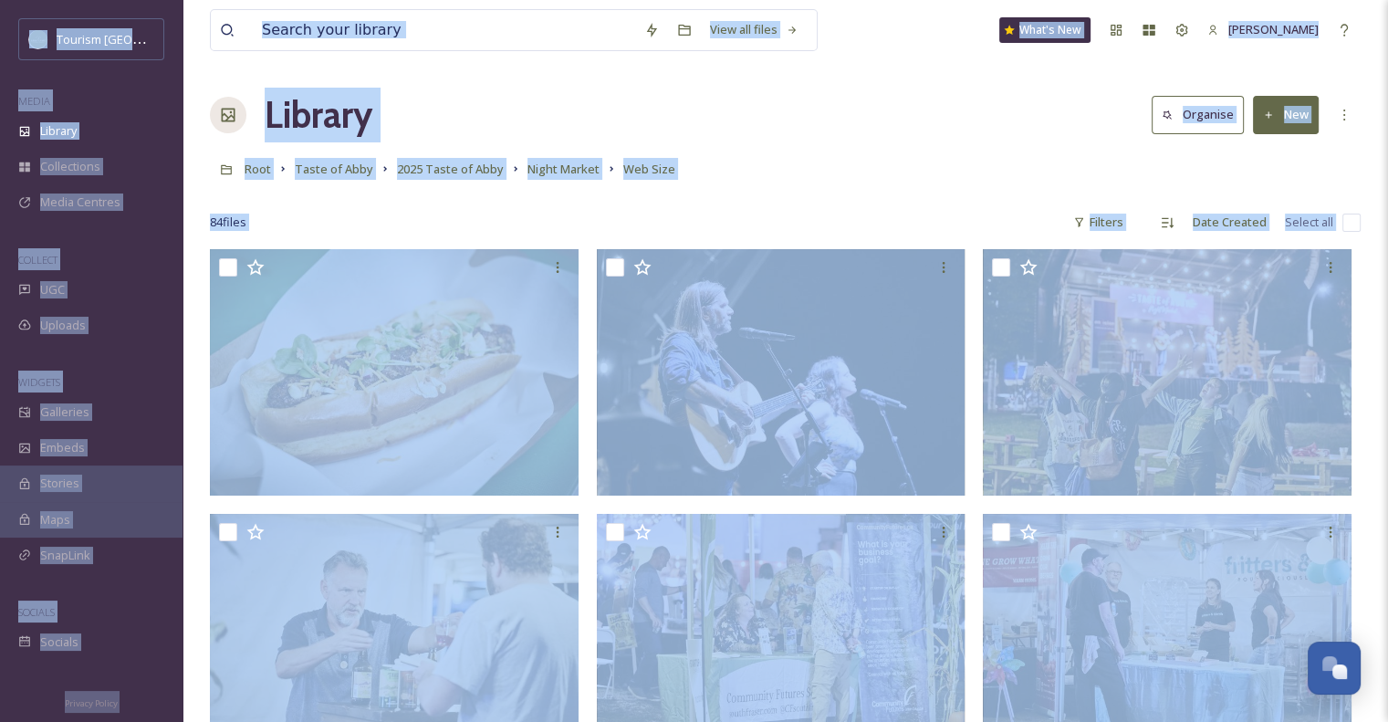
click at [832, 219] on div "84 file s Filters Date Created Select all" at bounding box center [785, 222] width 1151 height 36
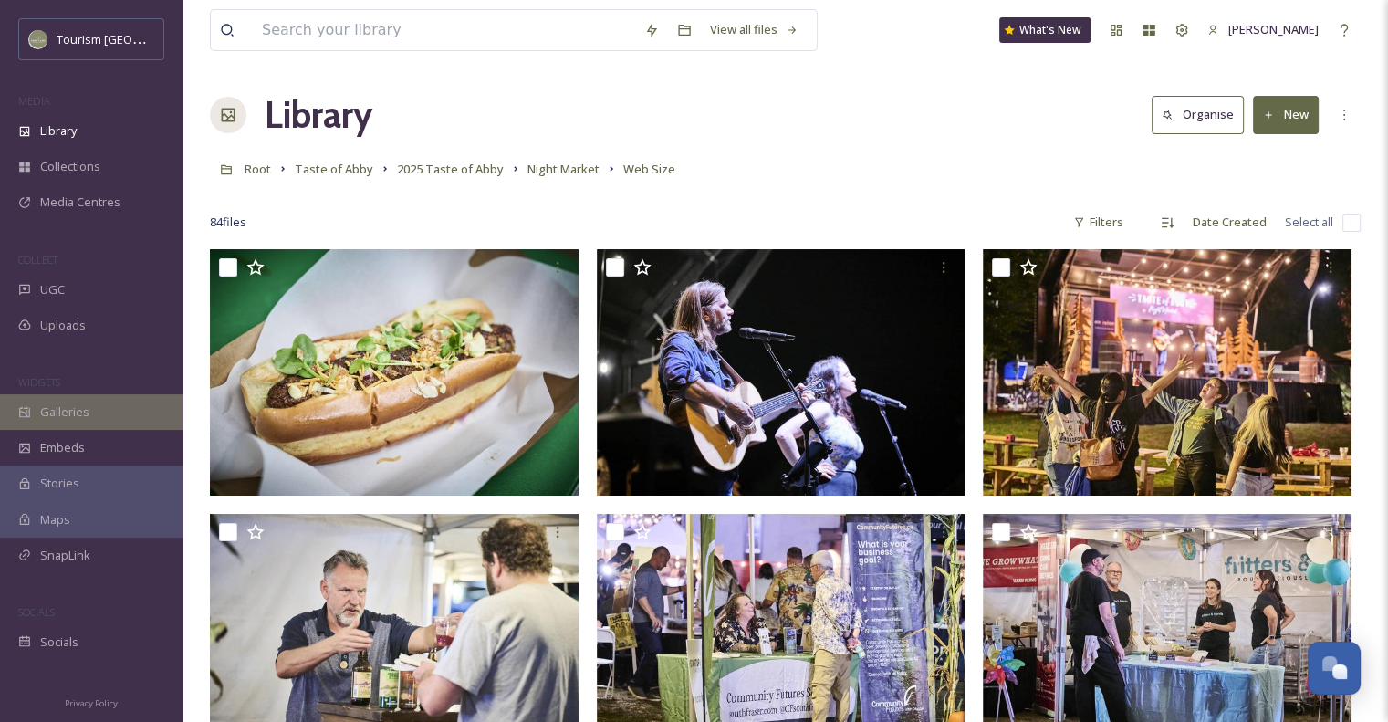
click at [65, 415] on span "Galleries" at bounding box center [64, 411] width 49 height 17
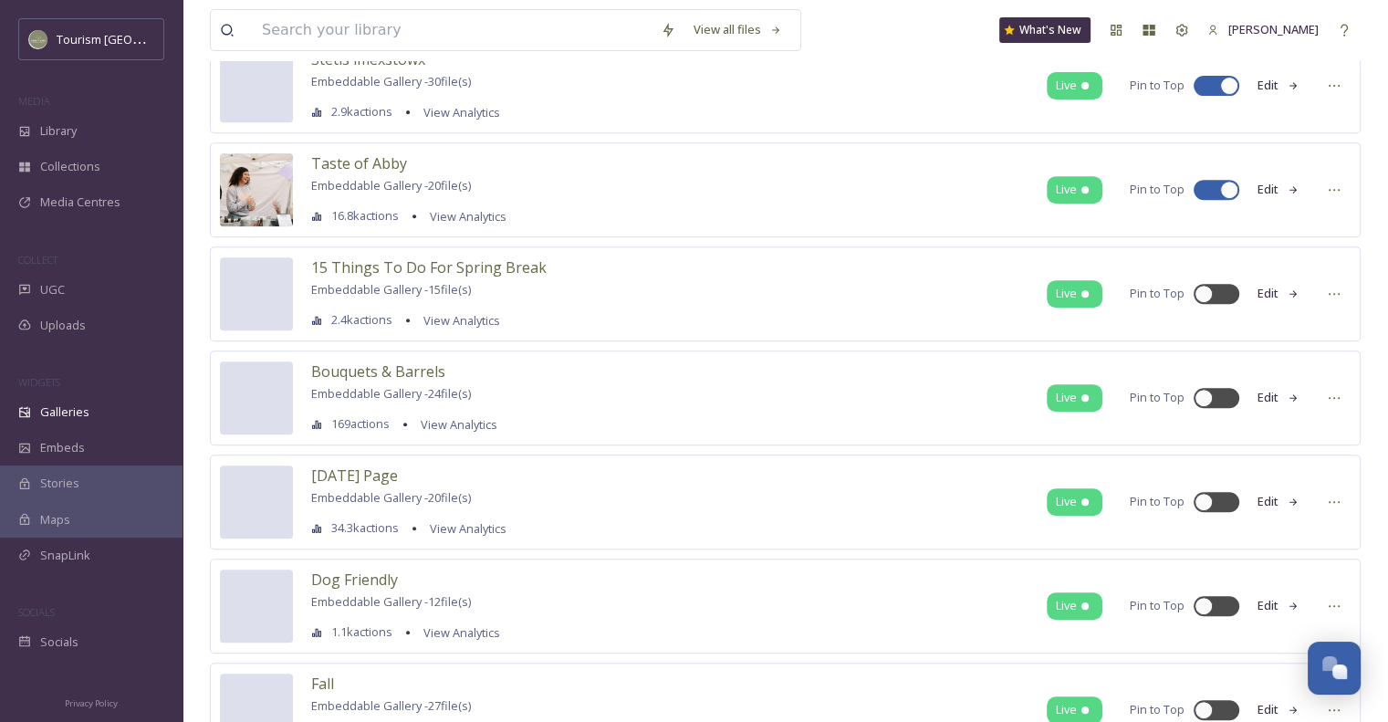
scroll to position [745, 0]
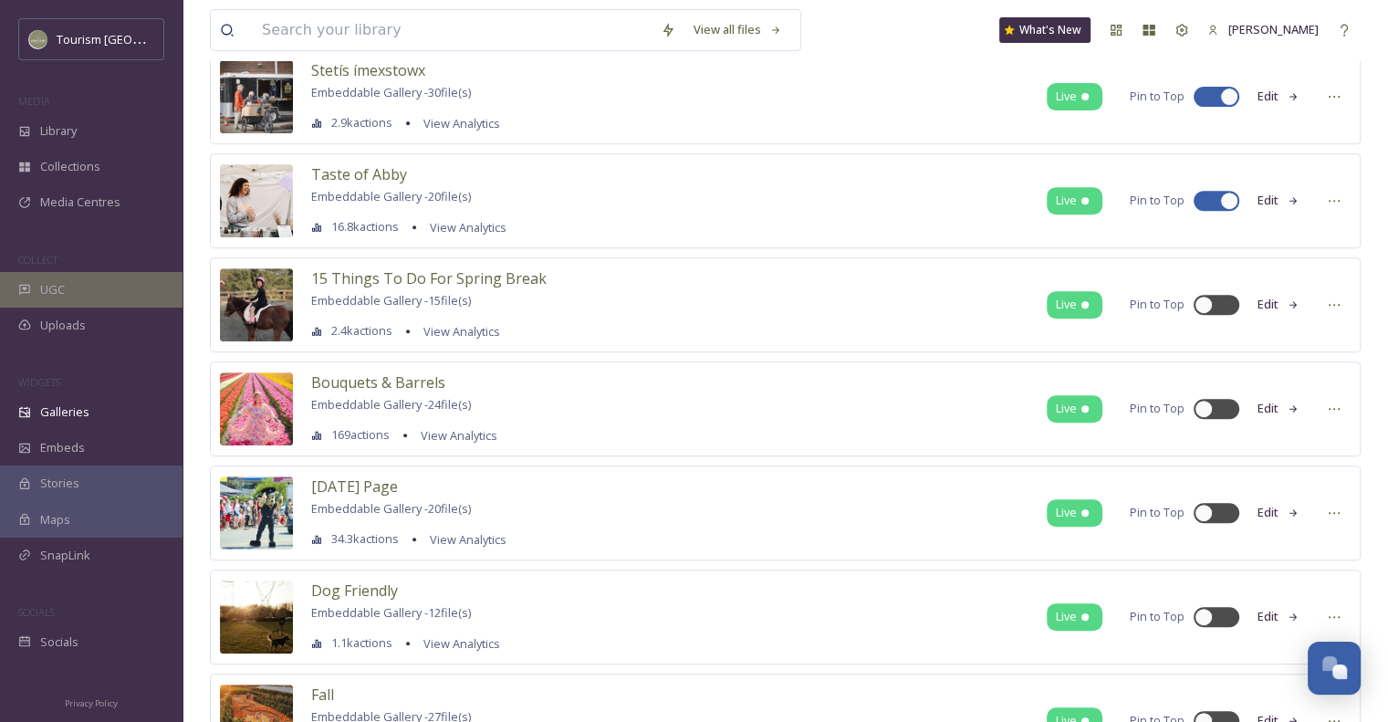
click at [26, 290] on icon at bounding box center [24, 289] width 13 height 13
